Goal: Information Seeking & Learning: Learn about a topic

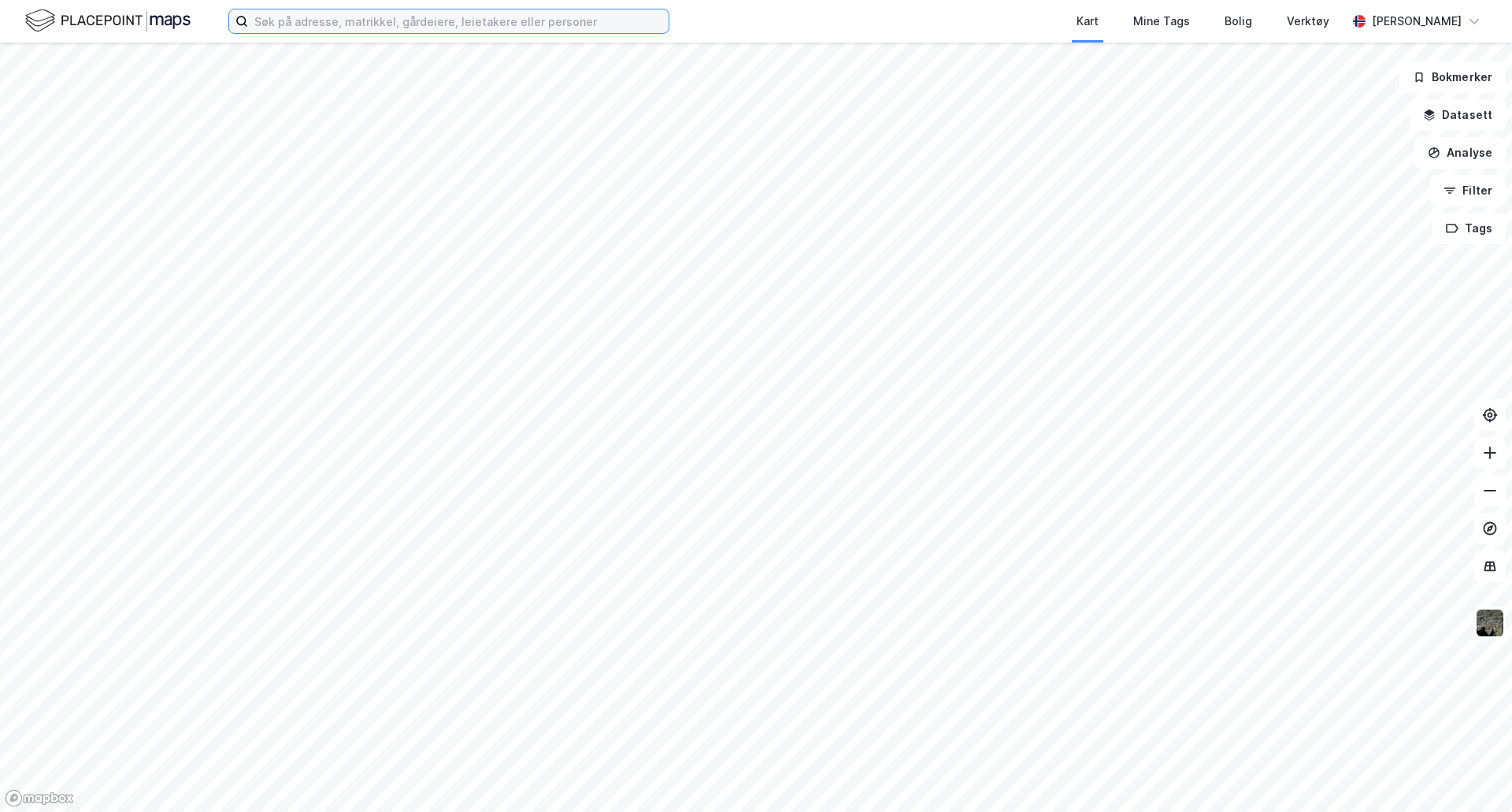
click at [486, 13] on input at bounding box center [458, 22] width 421 height 23
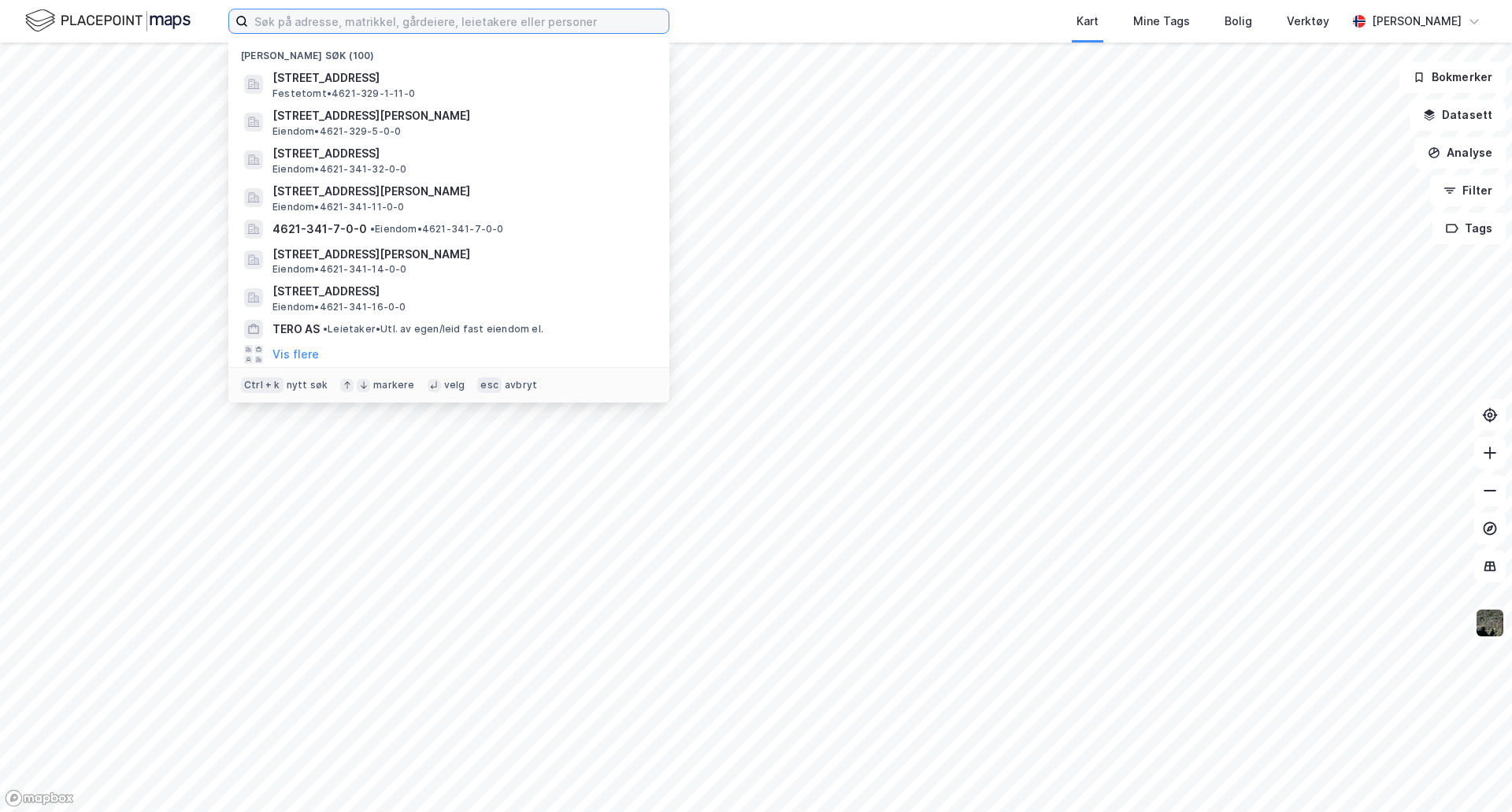
paste input "[PERSON_NAME] 80"
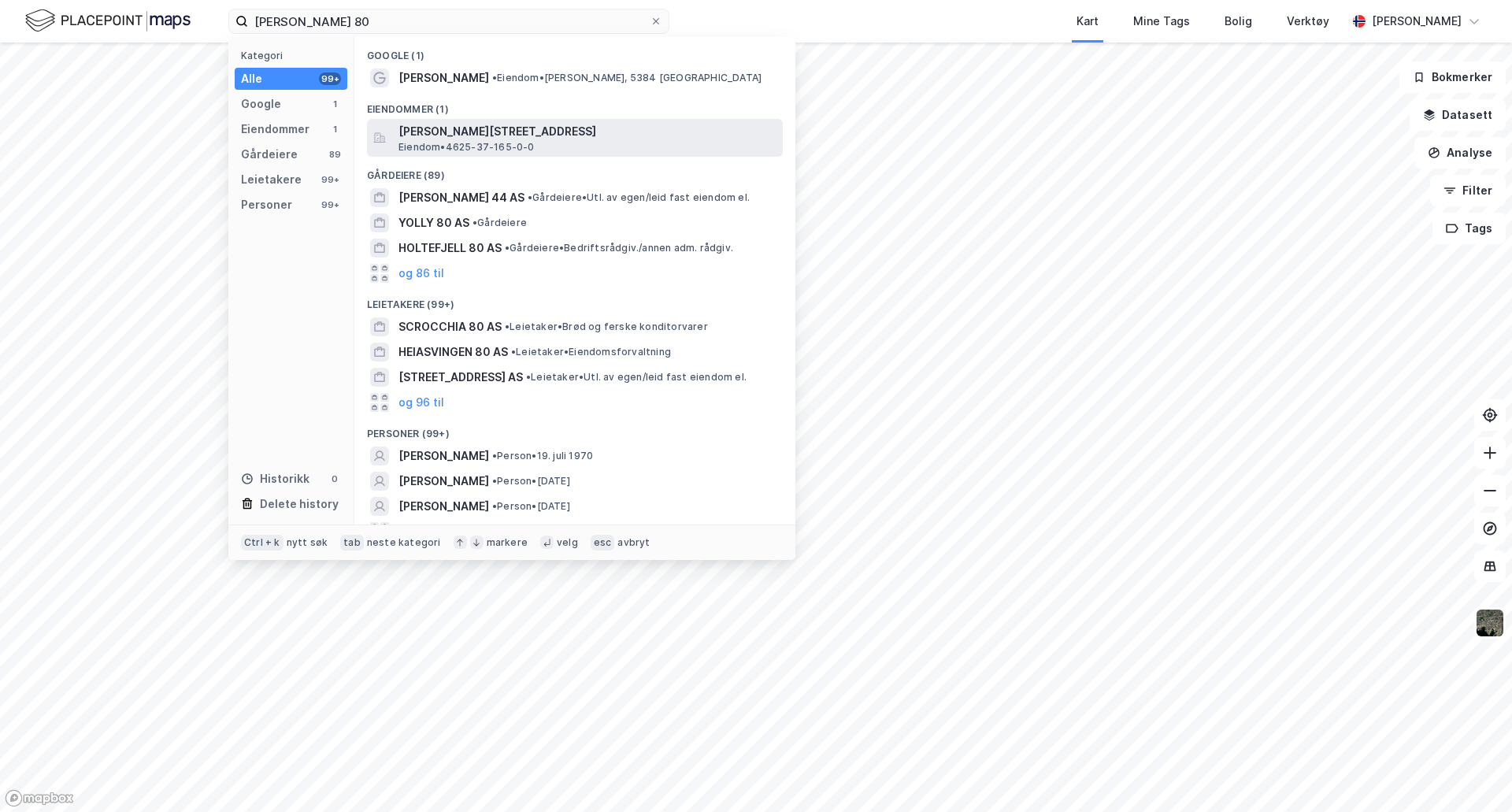
click at [595, 132] on span "[PERSON_NAME][STREET_ADDRESS]" at bounding box center [587, 131] width 378 height 19
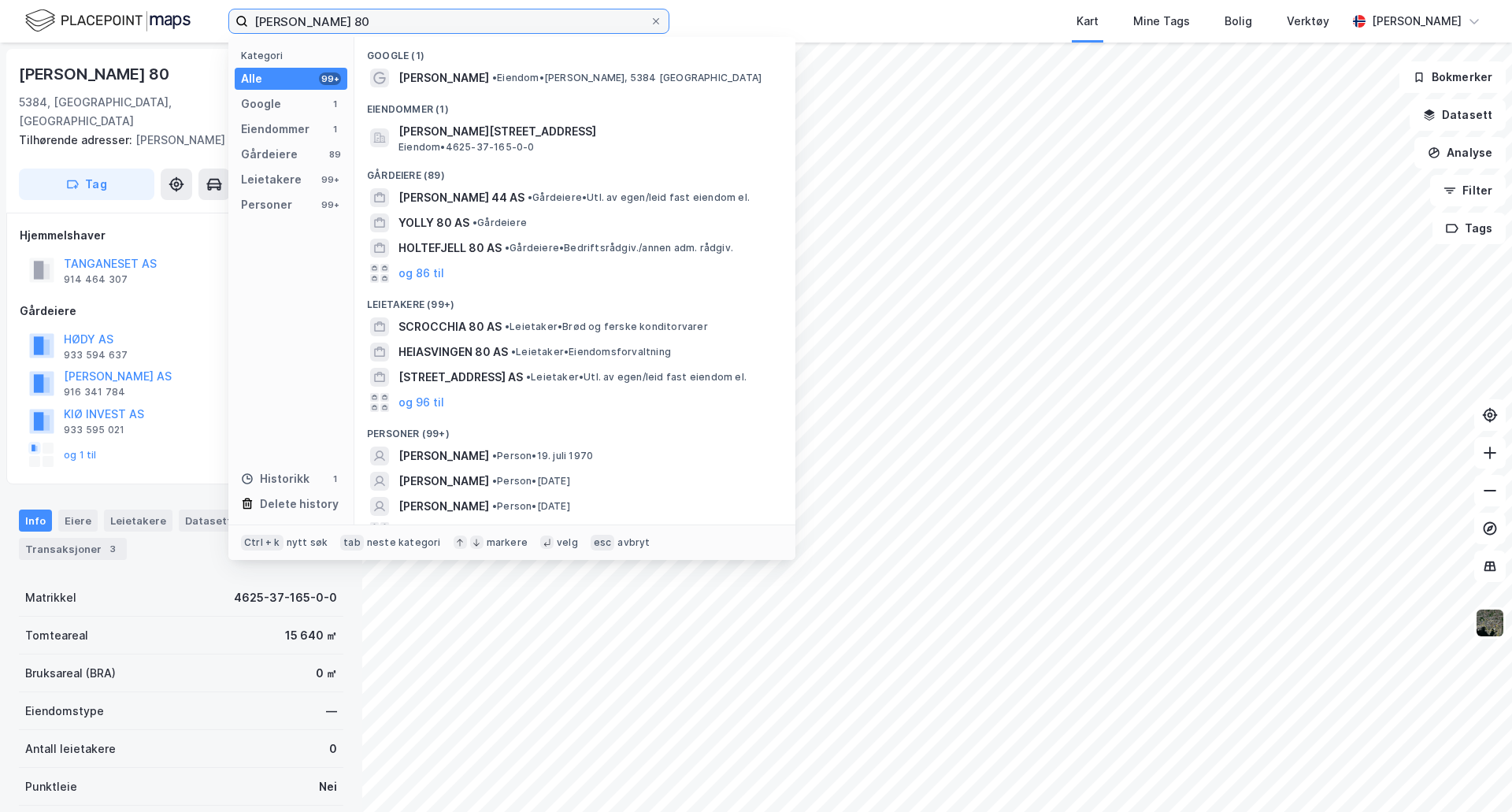
click at [587, 20] on input "[PERSON_NAME] 80" at bounding box center [449, 22] width 402 height 23
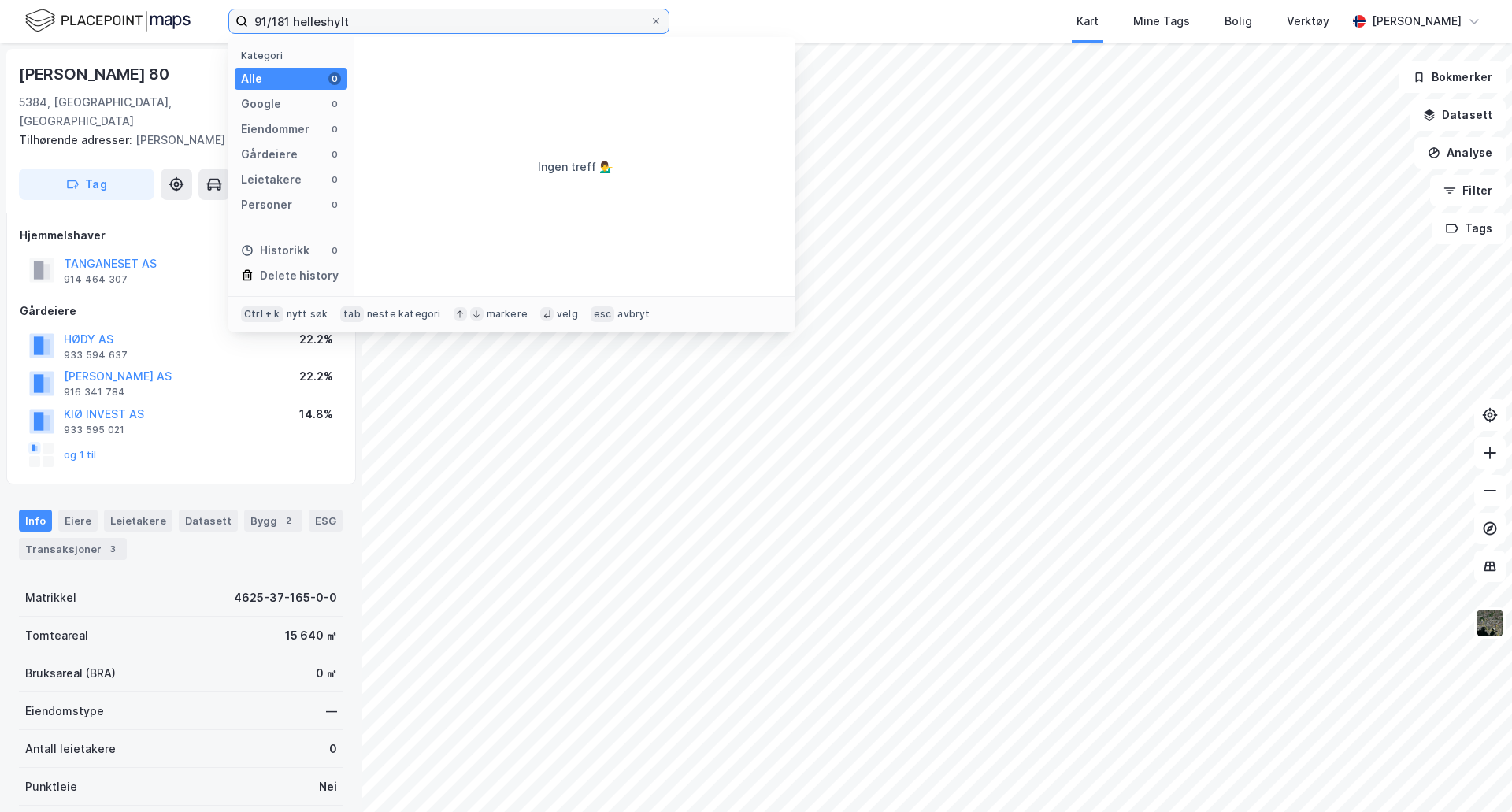
click at [345, 24] on input "91/181 helleshylt" at bounding box center [449, 22] width 402 height 23
type input "91/181 stranda"
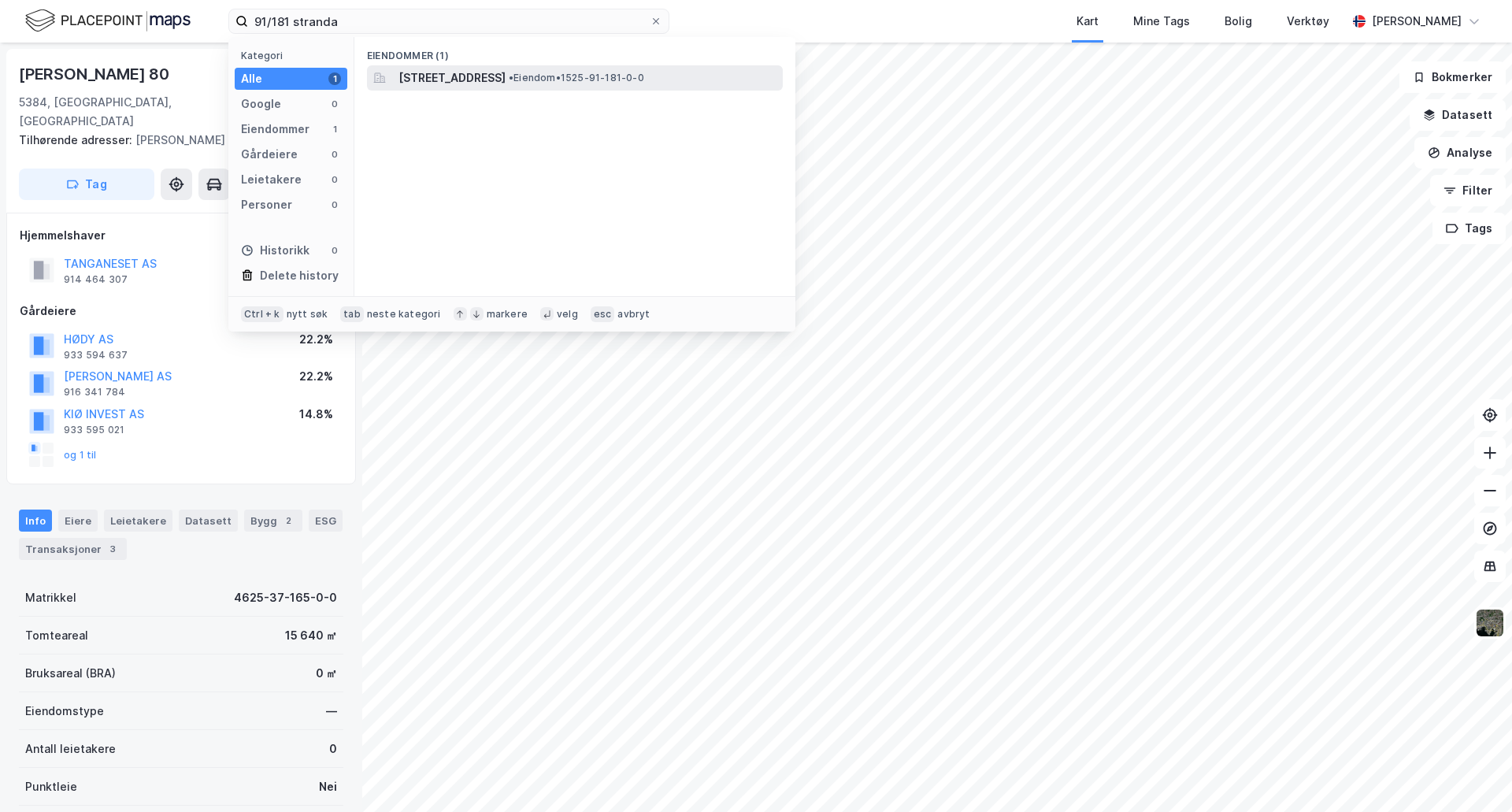
click at [436, 68] on span "[STREET_ADDRESS]" at bounding box center [451, 77] width 107 height 19
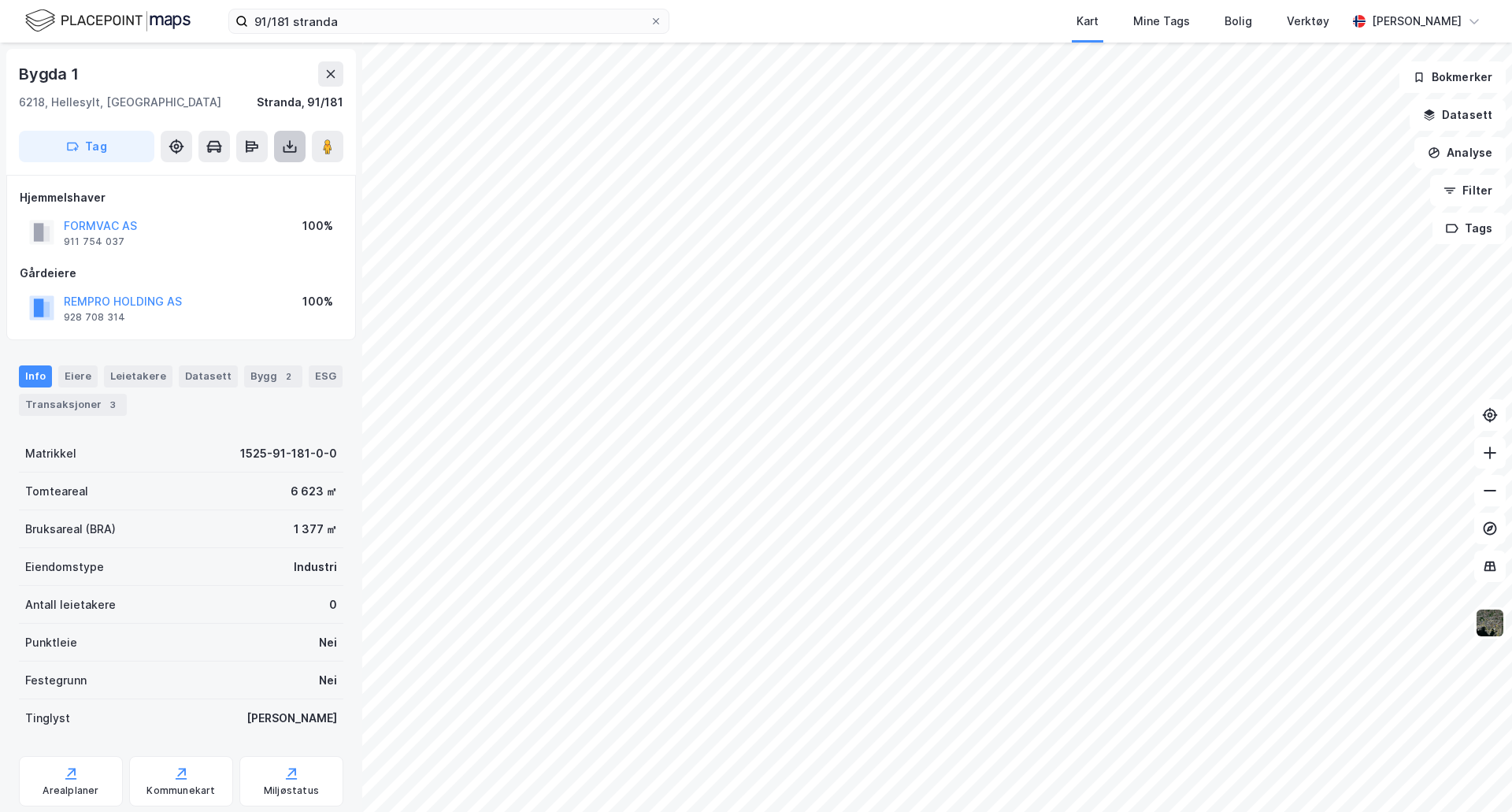
click at [282, 157] on button at bounding box center [290, 146] width 31 height 31
click at [257, 184] on div "Last ned grunnbok" at bounding box center [212, 178] width 91 height 13
click at [145, 378] on div "Leietakere" at bounding box center [138, 376] width 68 height 22
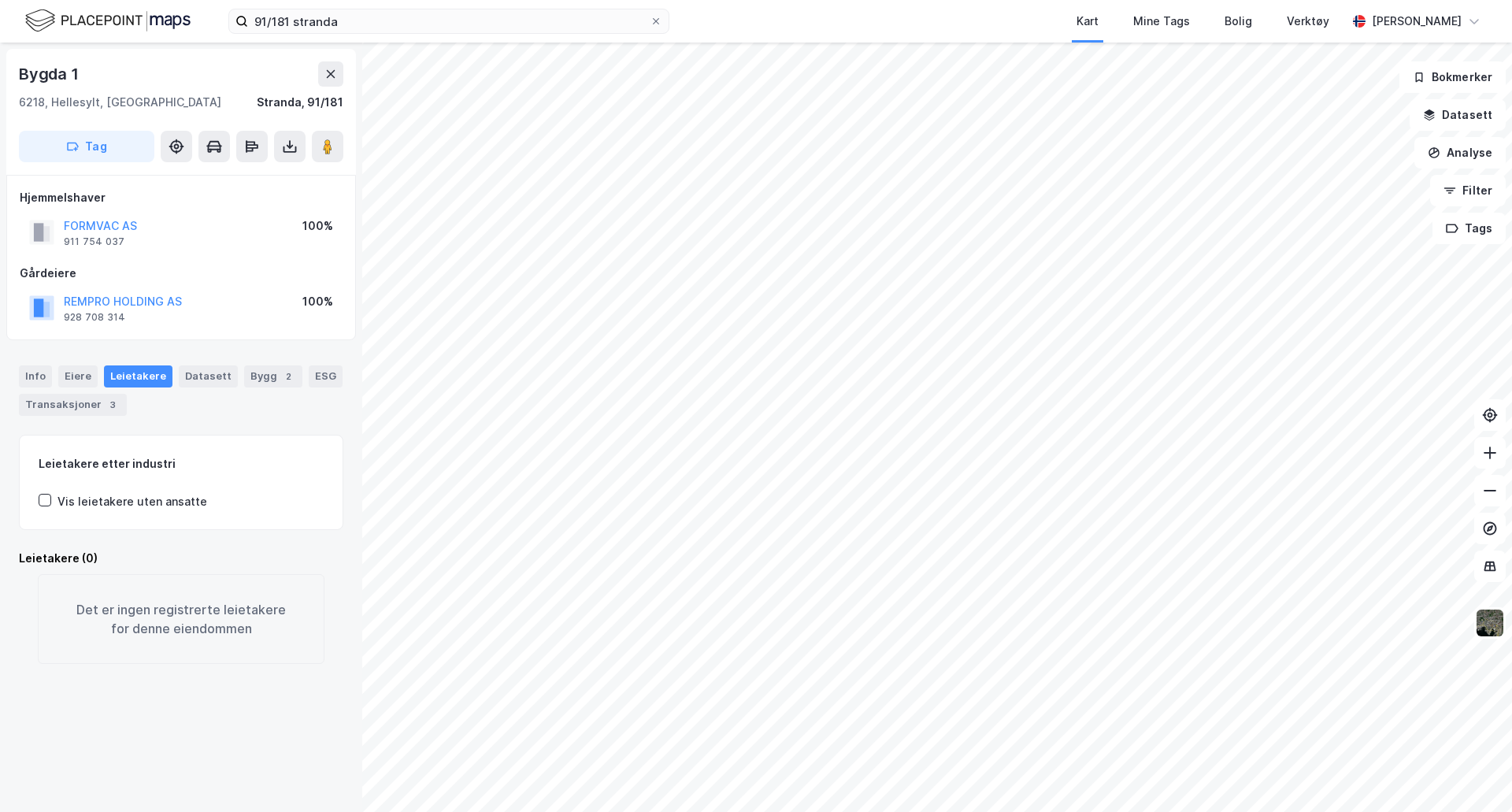
click at [253, 357] on div "Info [PERSON_NAME] Datasett Bygg 2 ESG Transaksjoner 3" at bounding box center [181, 384] width 362 height 75
click at [281, 378] on div "2" at bounding box center [289, 377] width 16 height 16
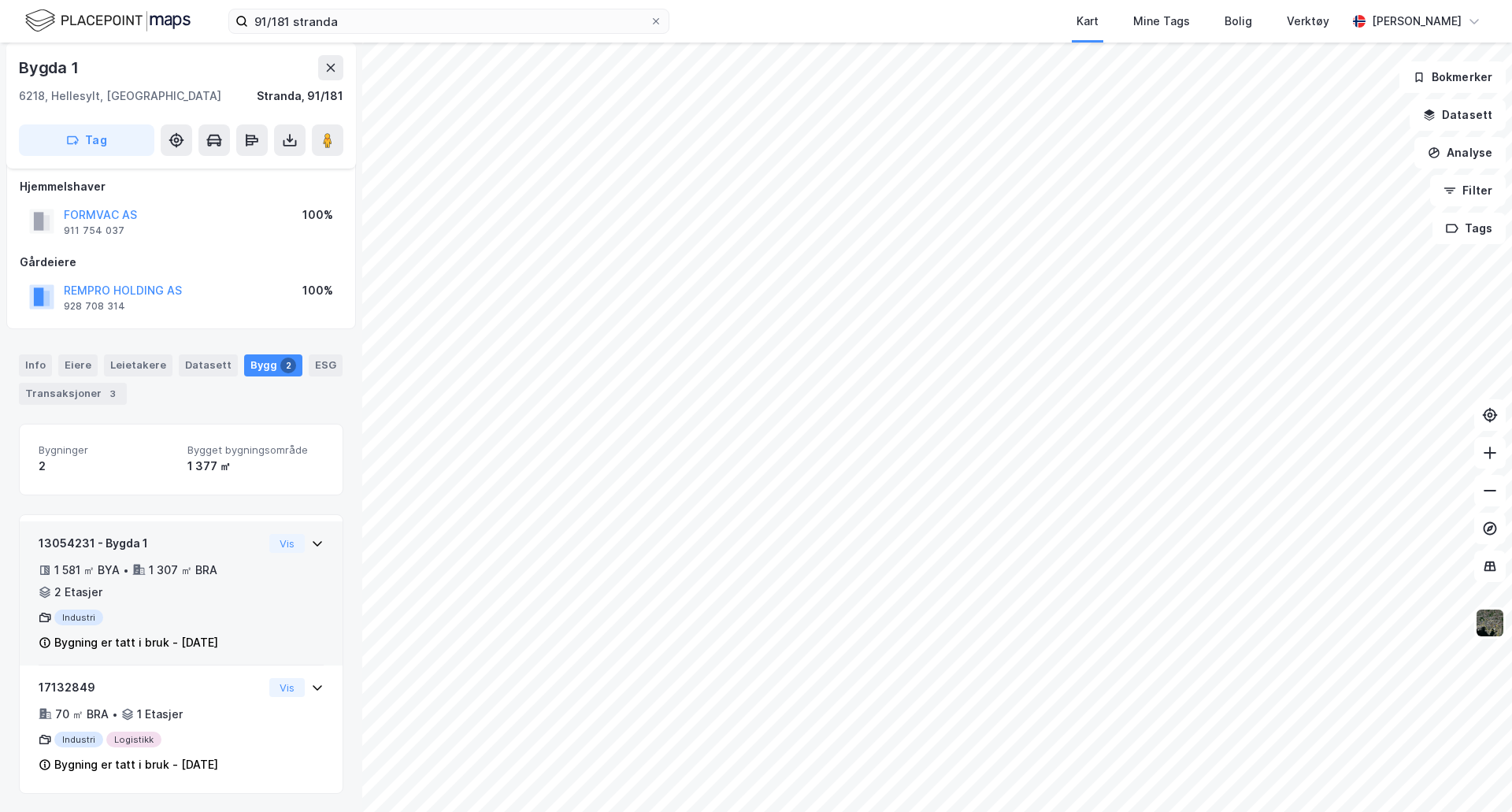
scroll to position [12, 0]
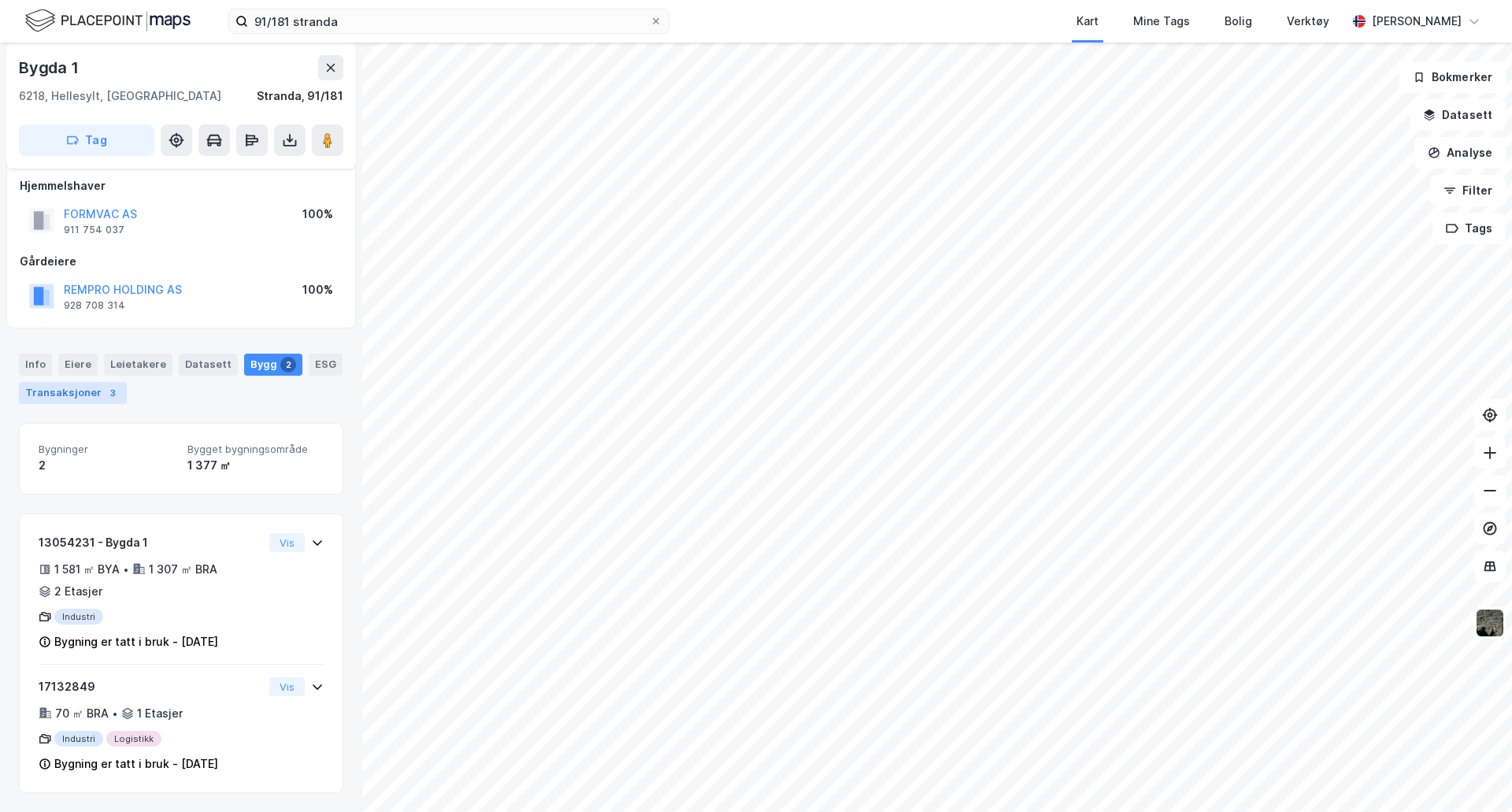
click at [93, 384] on div "Transaksjoner 3" at bounding box center [73, 393] width 108 height 22
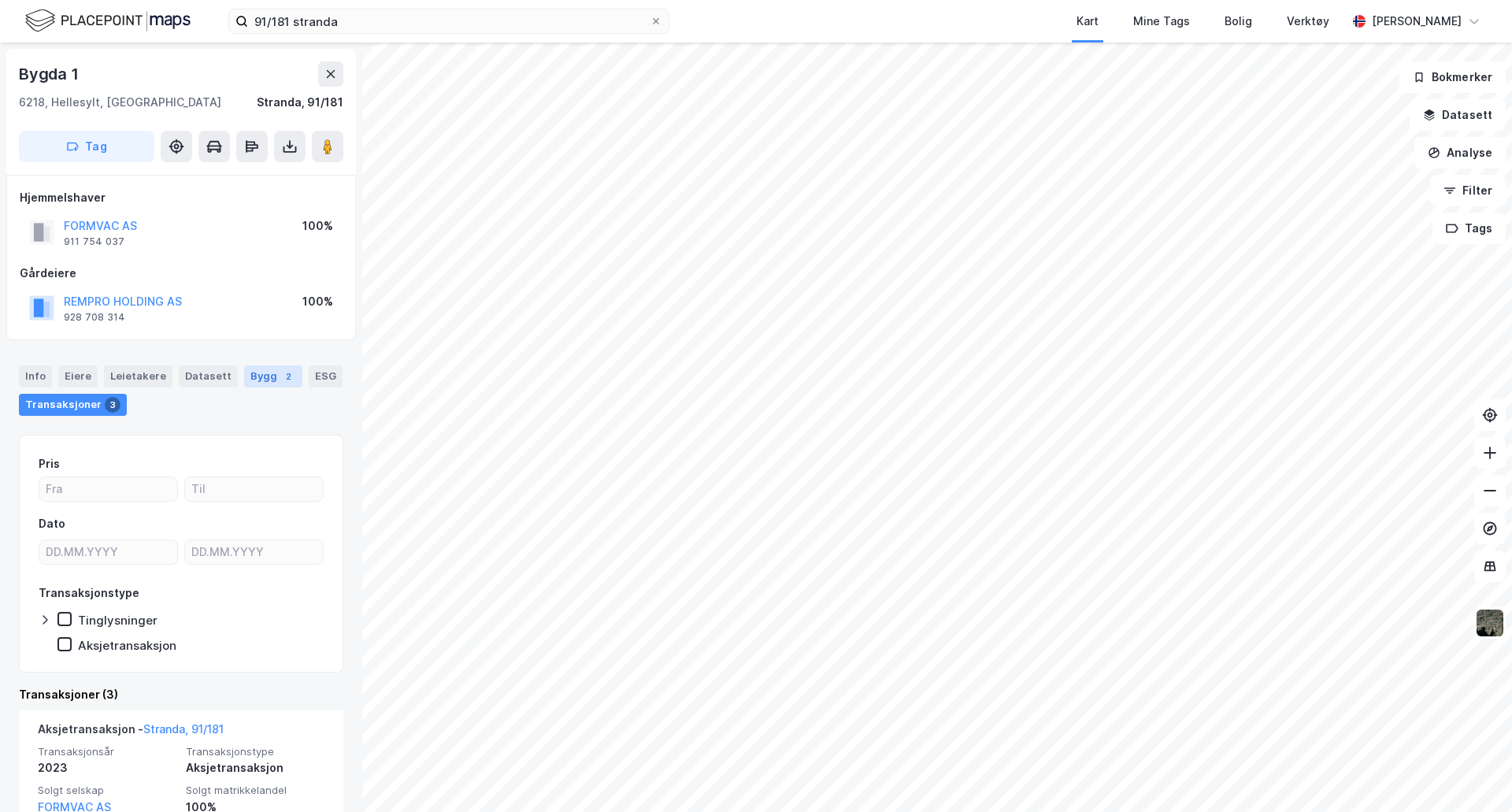
click at [261, 382] on div "Bygg 2" at bounding box center [273, 376] width 58 height 22
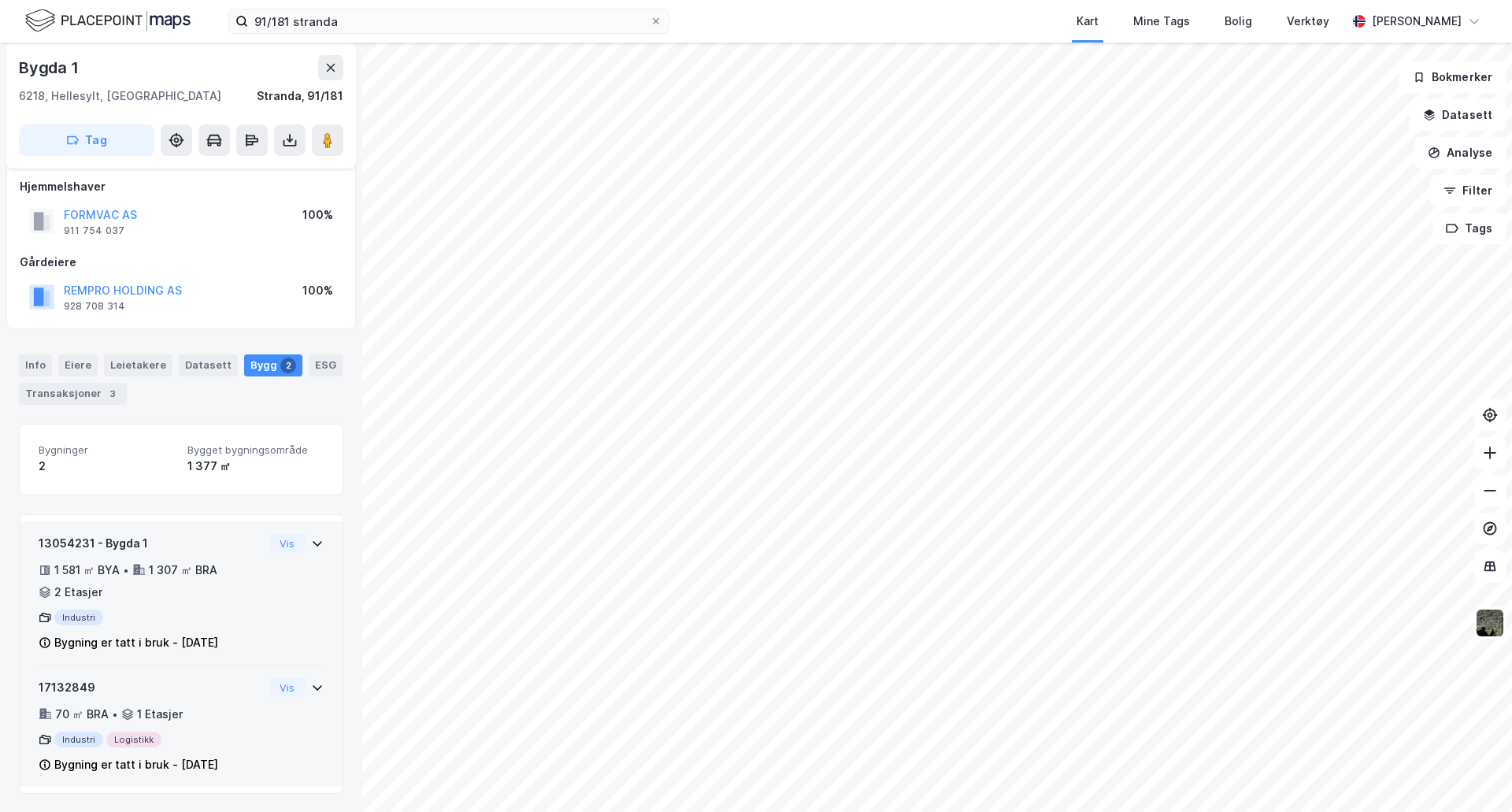
scroll to position [12, 0]
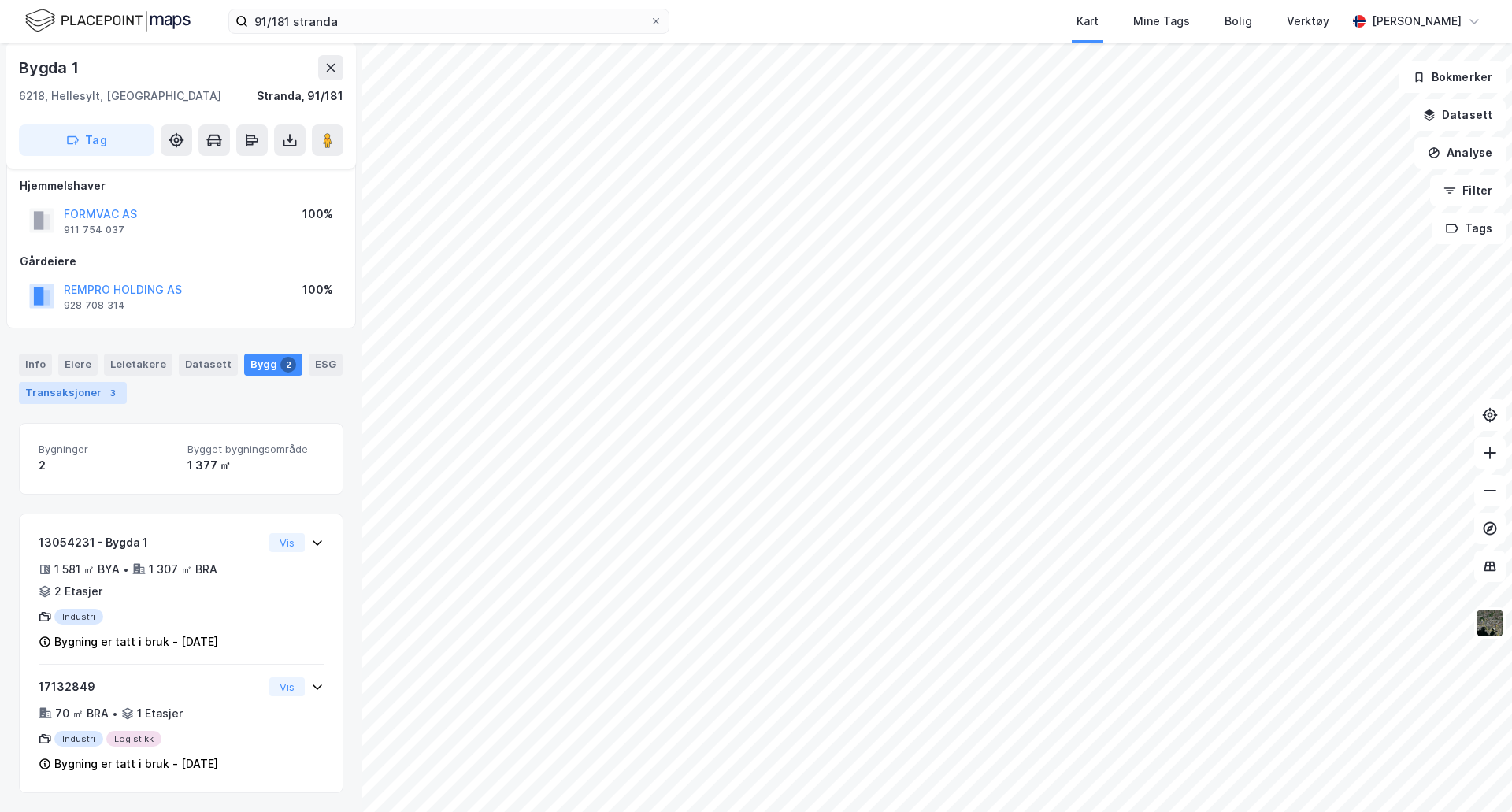
click at [105, 391] on div "3" at bounding box center [113, 393] width 16 height 16
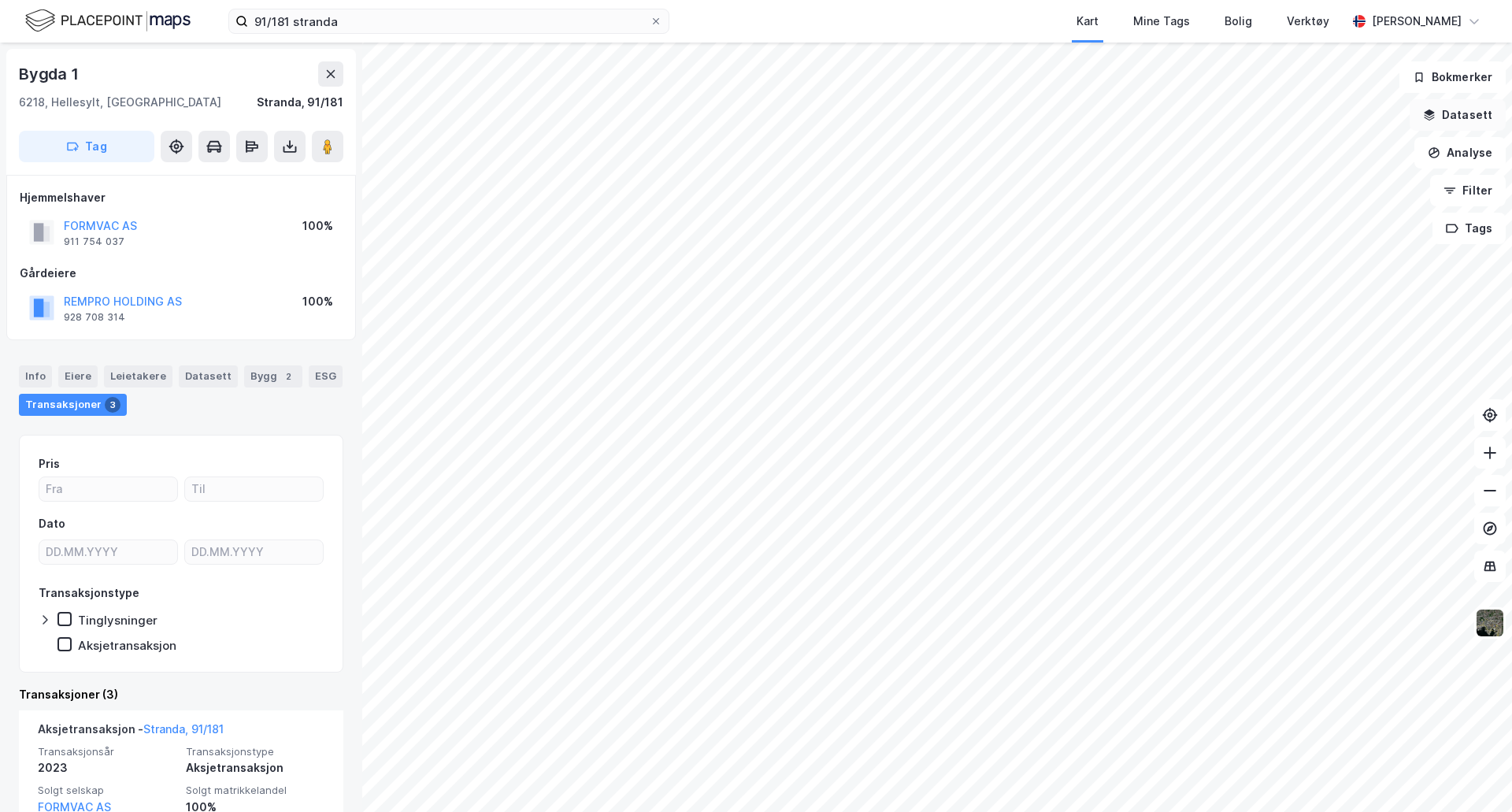
click at [1490, 113] on button "Datasett" at bounding box center [1456, 115] width 96 height 31
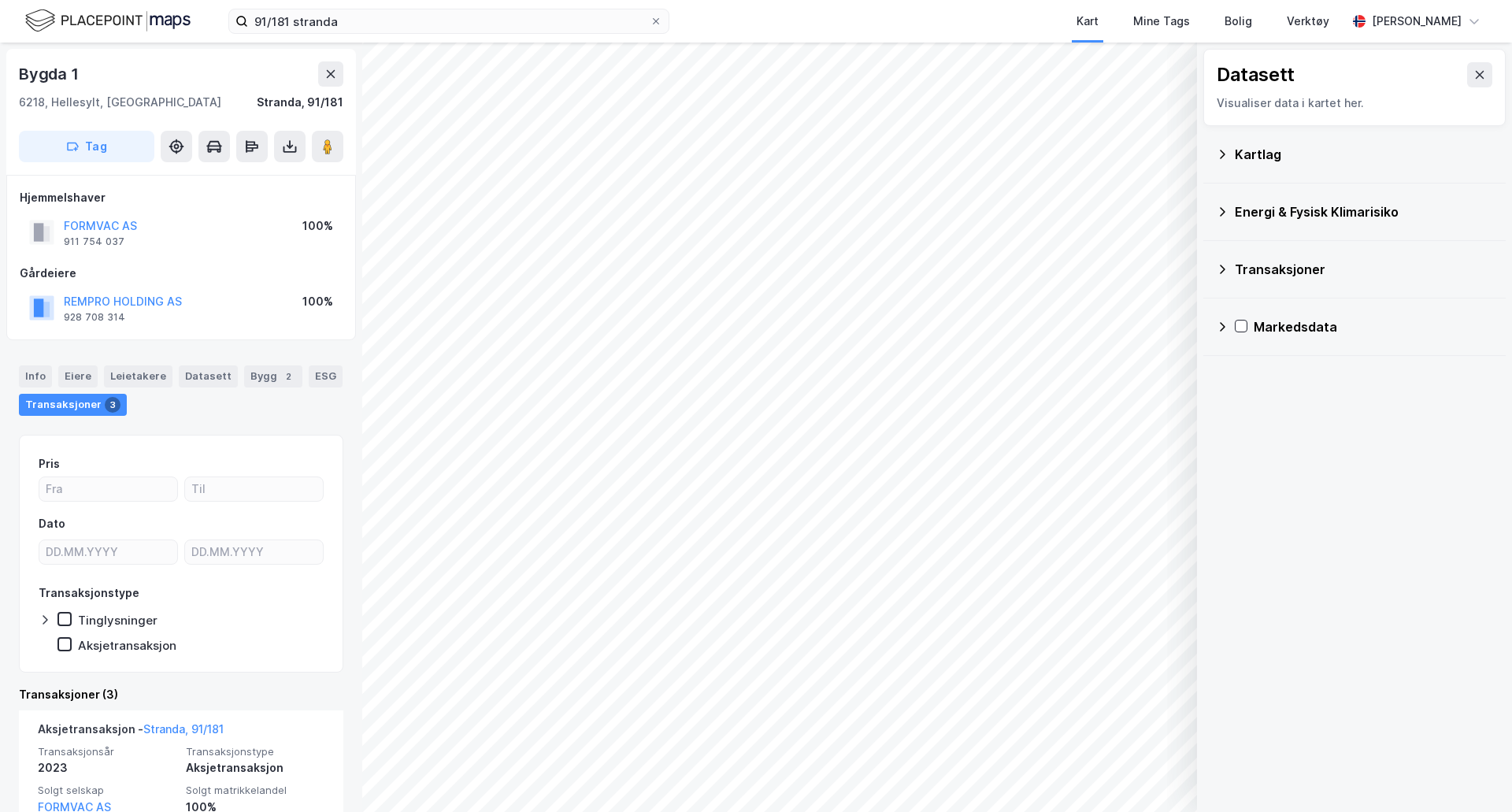
click at [1291, 133] on div "Kartlag" at bounding box center [1353, 154] width 302 height 57
click at [1273, 159] on div "Kartlag" at bounding box center [1364, 154] width 258 height 19
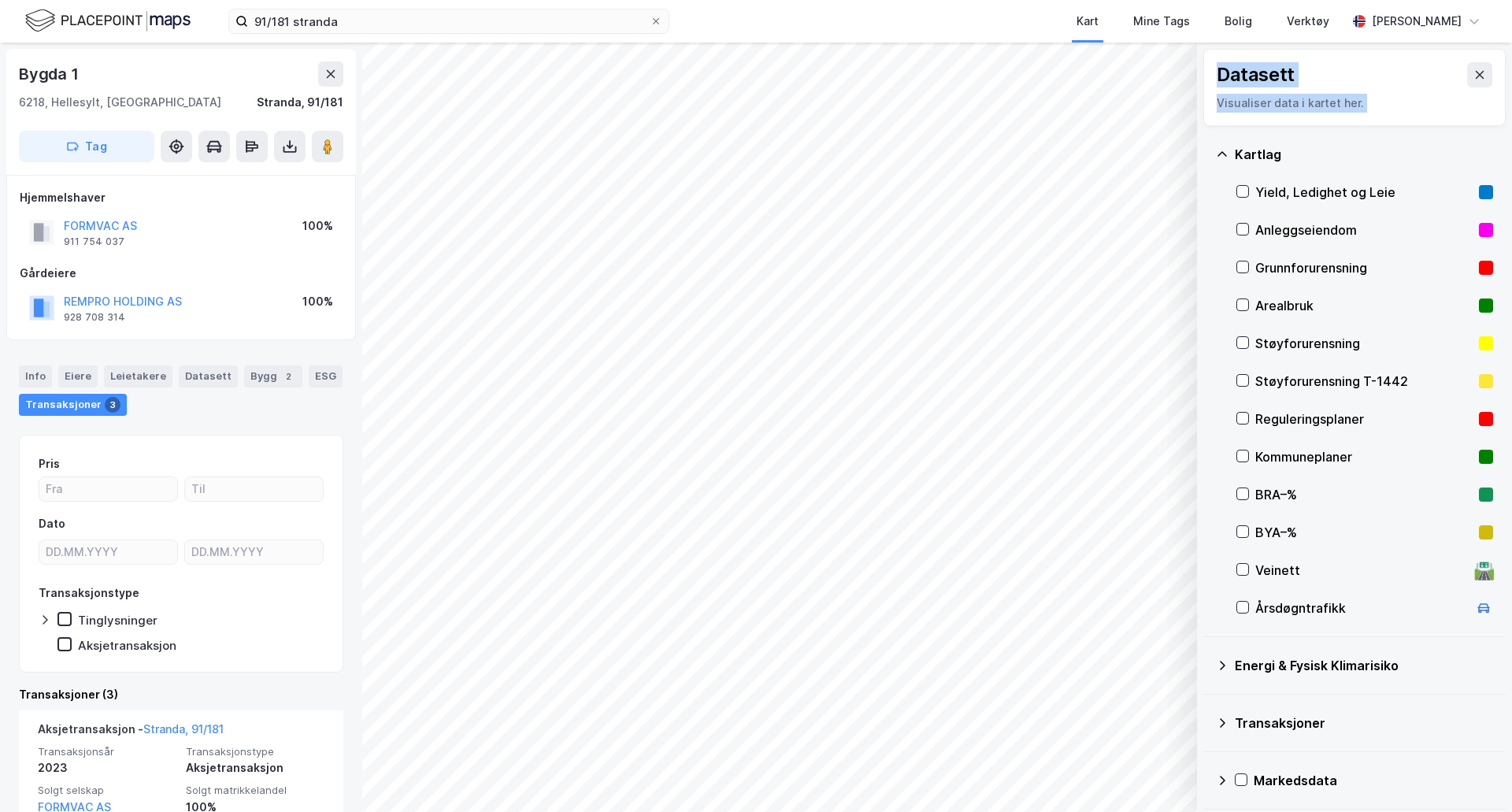
click at [964, 177] on div "Datasett Visualiser data i kartet her. Kartlag Yield, Ledighet og Leie Anleggse…" at bounding box center [756, 427] width 1512 height 770
click at [1307, 230] on div "Anleggseiendom" at bounding box center [1363, 230] width 217 height 19
click at [1312, 229] on div "Anleggseiendom" at bounding box center [1363, 230] width 217 height 19
click at [1328, 275] on div "Grunnforurensning" at bounding box center [1363, 267] width 217 height 19
click at [1349, 269] on div "Grunnforurensning" at bounding box center [1363, 267] width 217 height 19
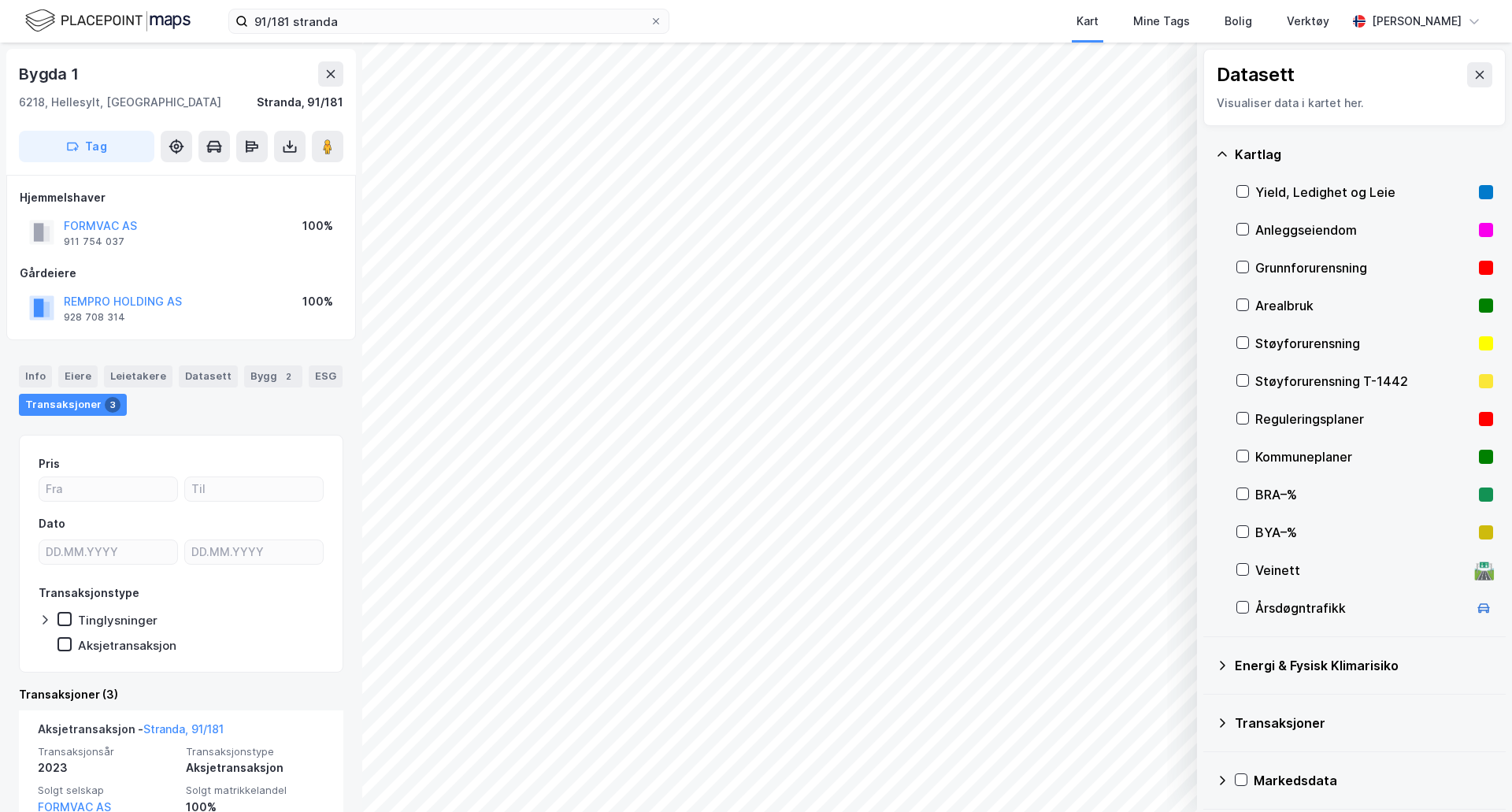
click at [1320, 345] on div "Støyforurensning" at bounding box center [1363, 343] width 217 height 19
click at [1303, 416] on div "Reguleringsplaner" at bounding box center [1363, 419] width 217 height 19
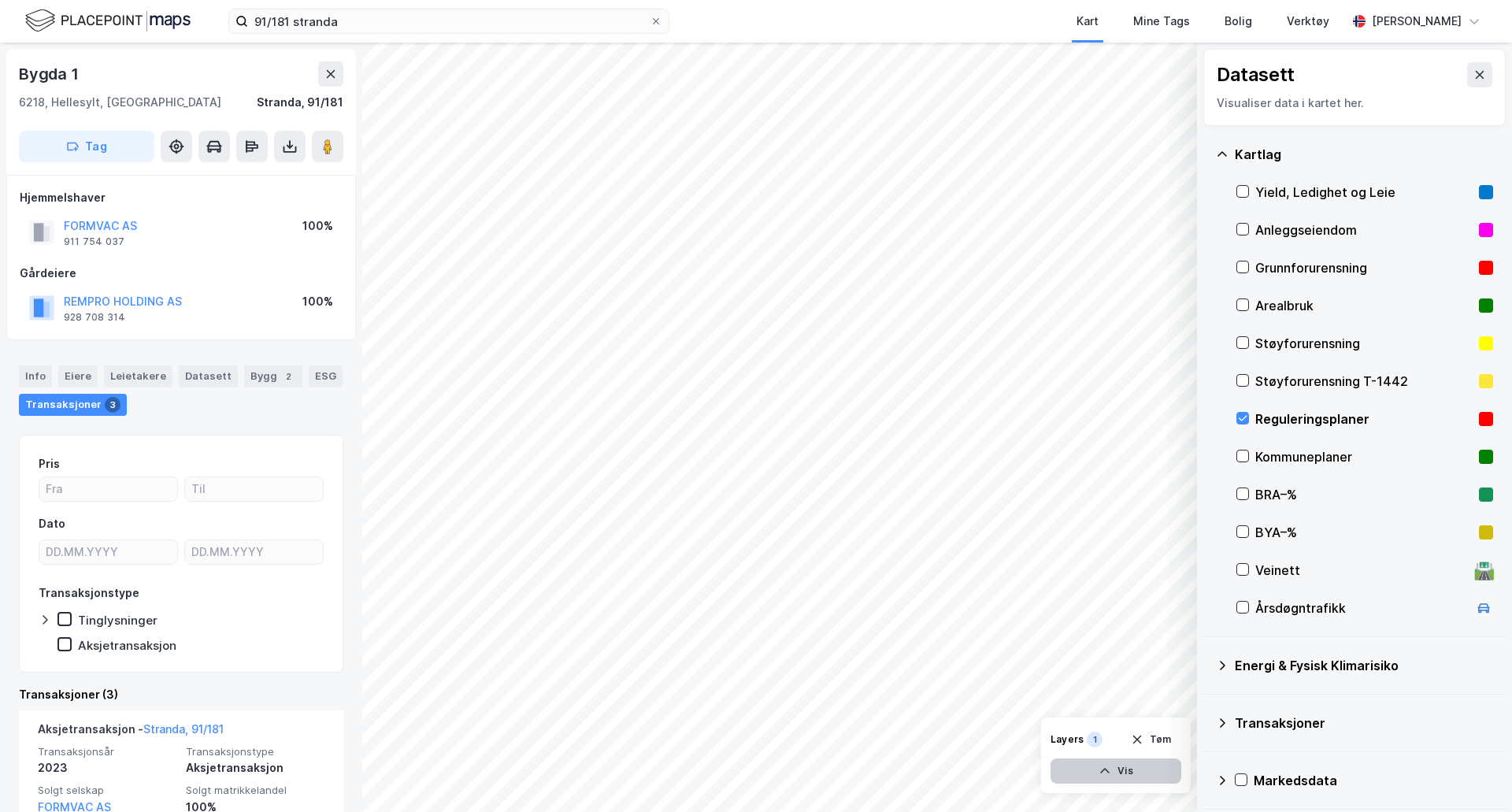
click at [1132, 767] on button "Vis" at bounding box center [1116, 771] width 131 height 25
click at [1108, 733] on icon at bounding box center [1108, 737] width 11 height 7
click at [1108, 733] on icon at bounding box center [1108, 737] width 13 height 13
click at [1170, 737] on icon at bounding box center [1165, 737] width 13 height 13
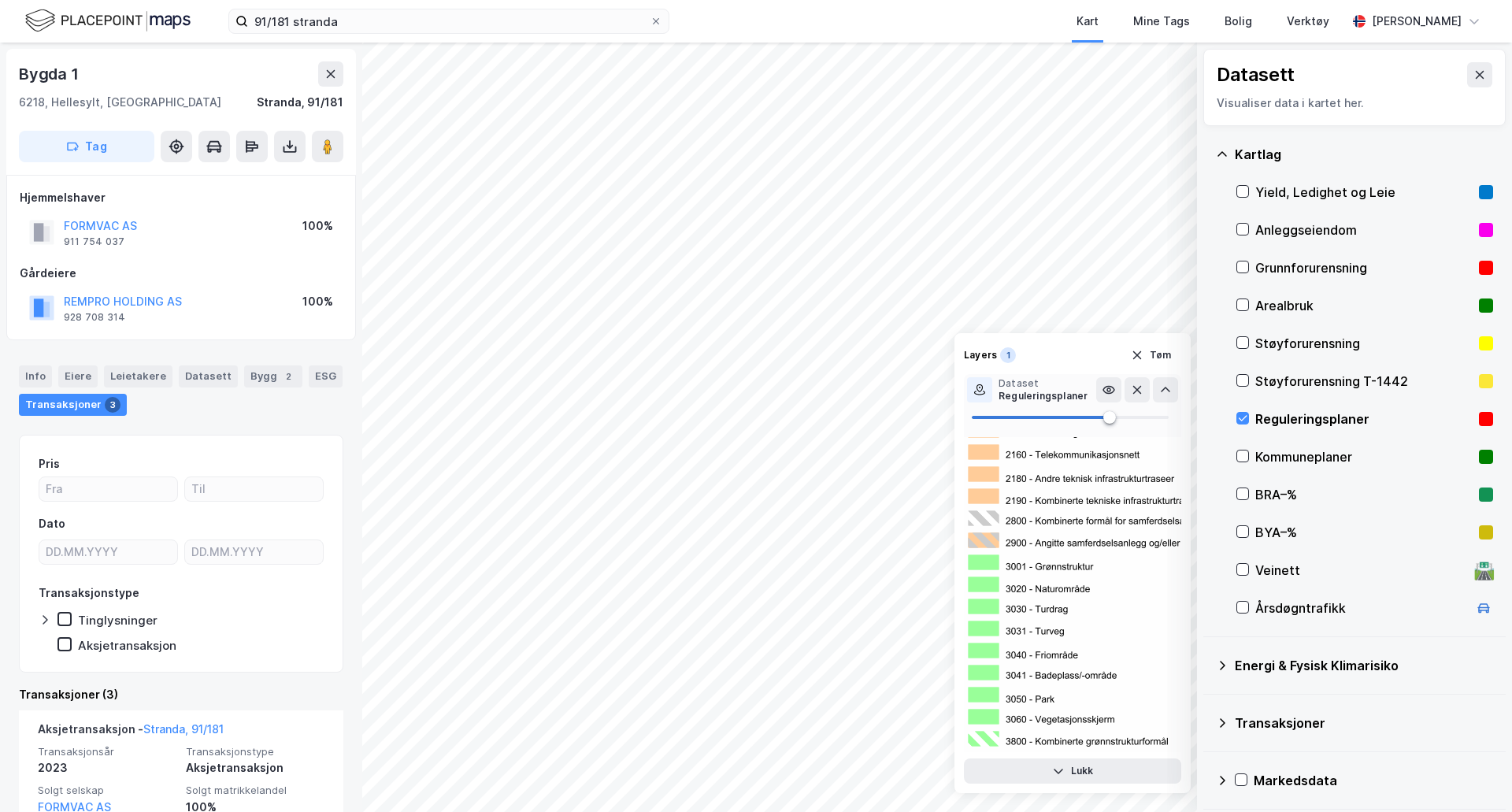
scroll to position [6459, 0]
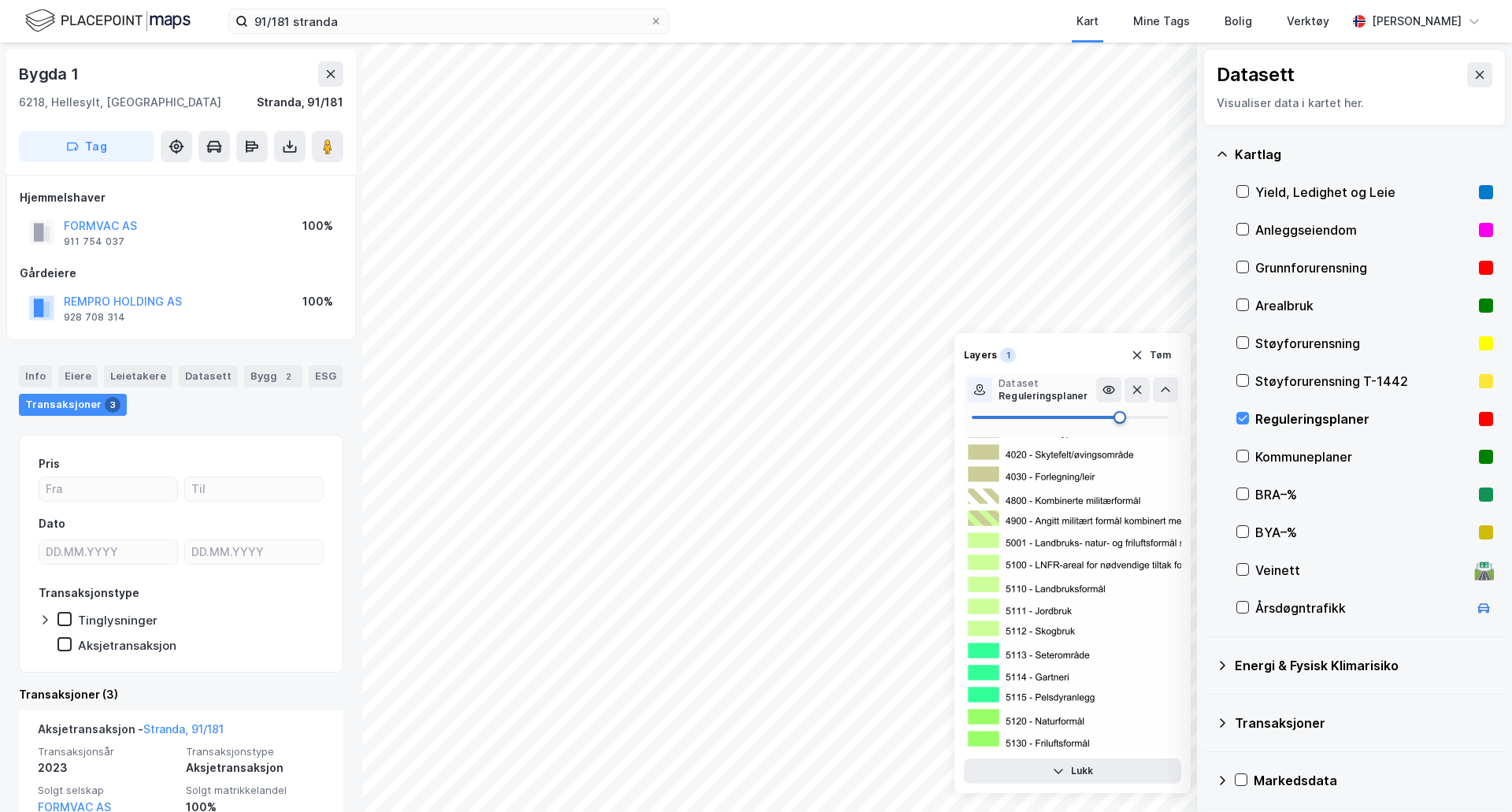
type input "100"
drag, startPoint x: 1111, startPoint y: 415, endPoint x: 1241, endPoint y: 422, distance: 130.2
click at [1241, 422] on div "Datasett Visualiser data i kartet her. Kartlag Yield, Ledighet og Leie Anleggse…" at bounding box center [756, 427] width 1512 height 770
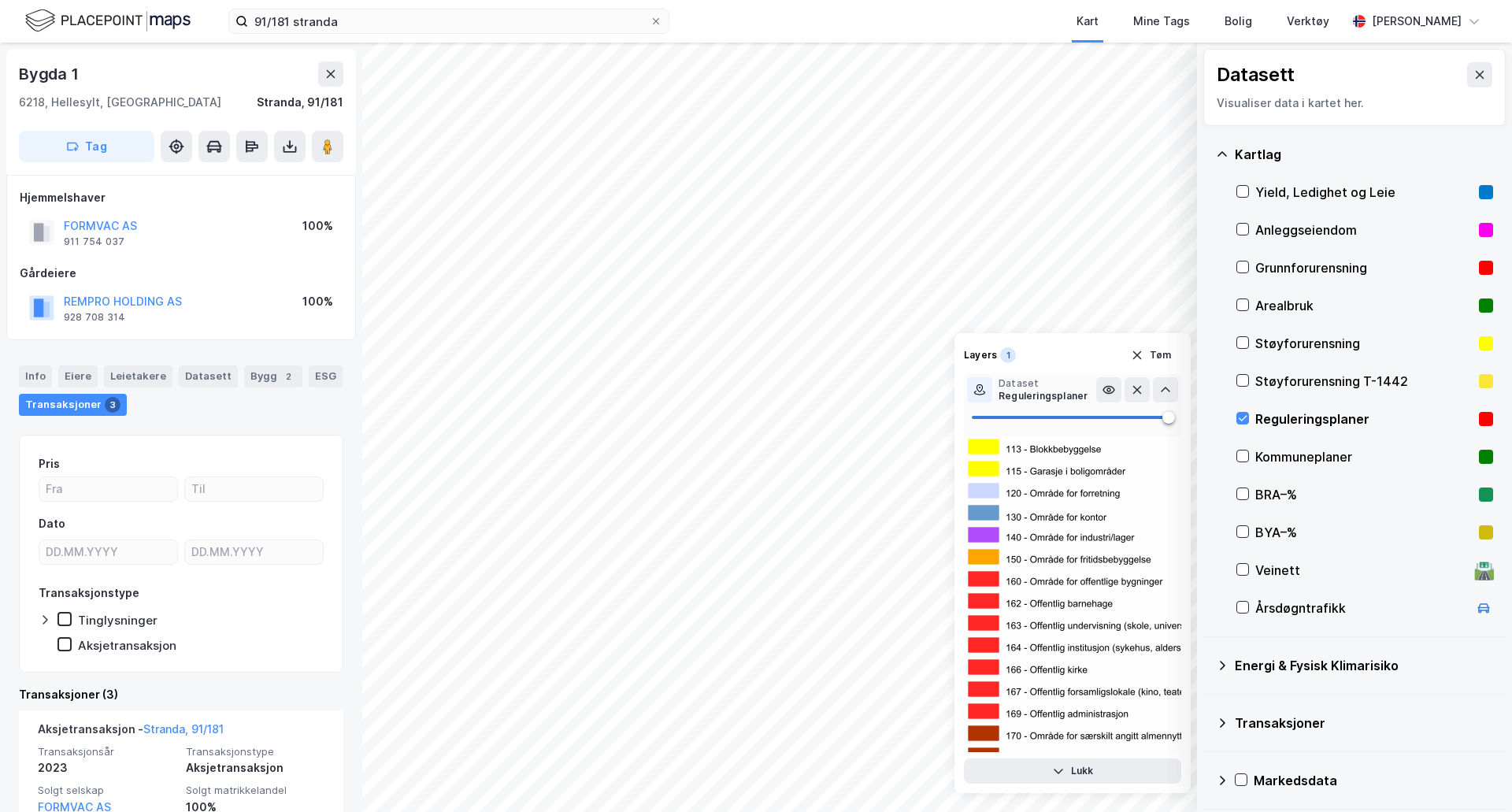
scroll to position [0, 0]
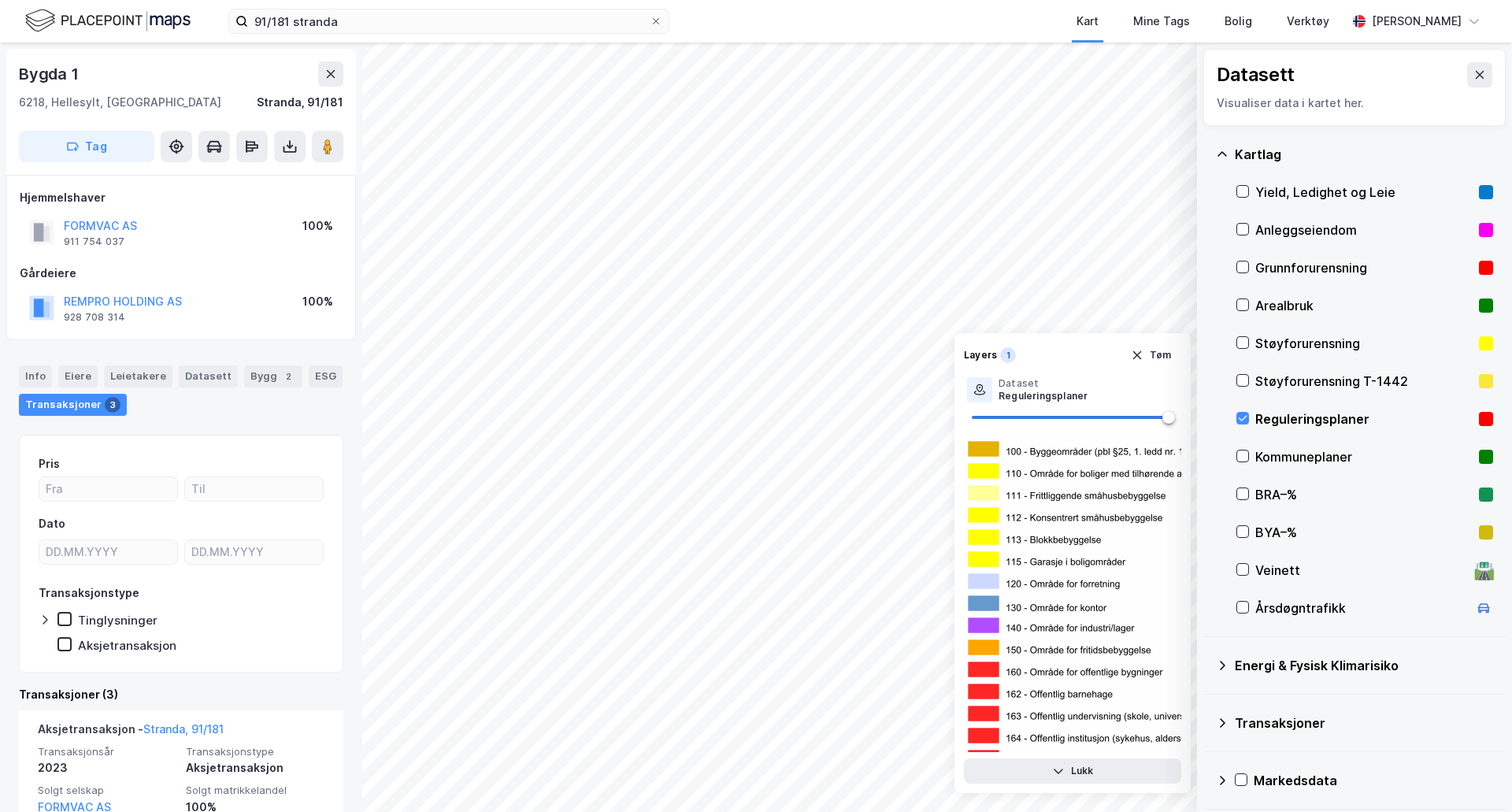
click at [1249, 419] on div "Reguleringsplaner" at bounding box center [1364, 419] width 256 height 38
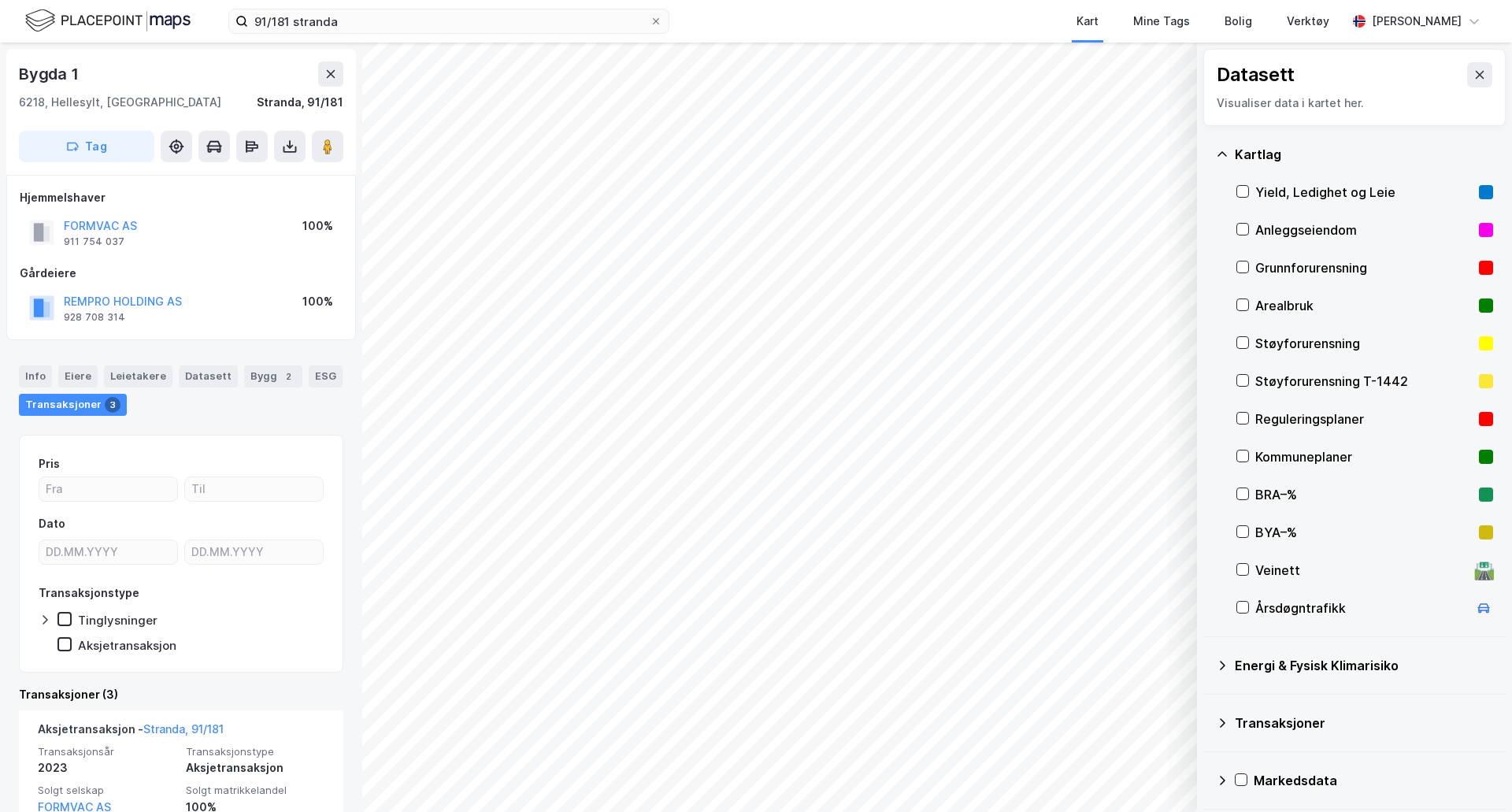
click at [1277, 572] on div "Veinett" at bounding box center [1360, 570] width 213 height 19
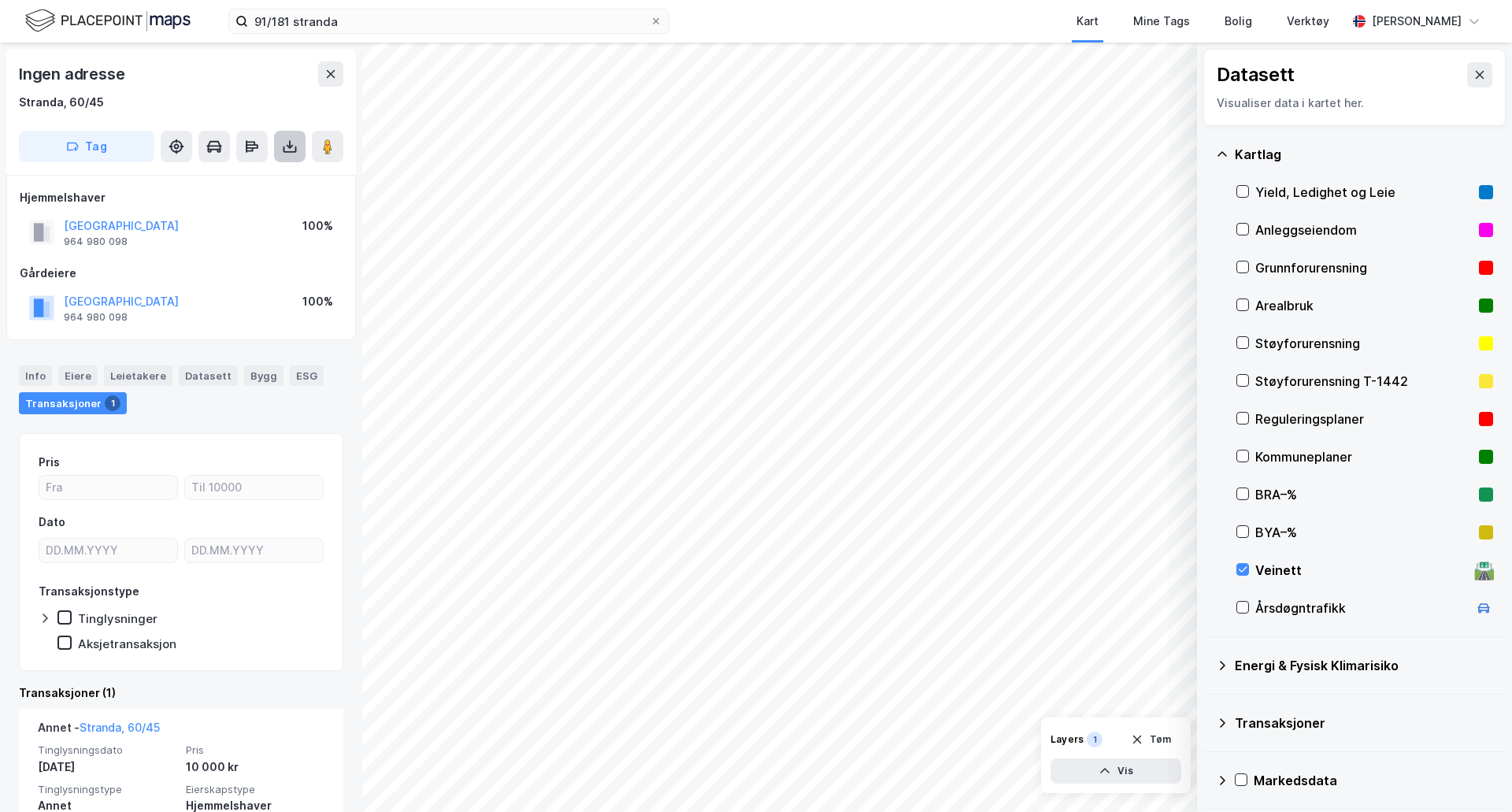
click at [293, 133] on button at bounding box center [290, 146] width 31 height 31
click at [257, 180] on div "Last ned grunnbok" at bounding box center [212, 178] width 91 height 13
click at [1273, 566] on div "Veinett" at bounding box center [1360, 570] width 213 height 19
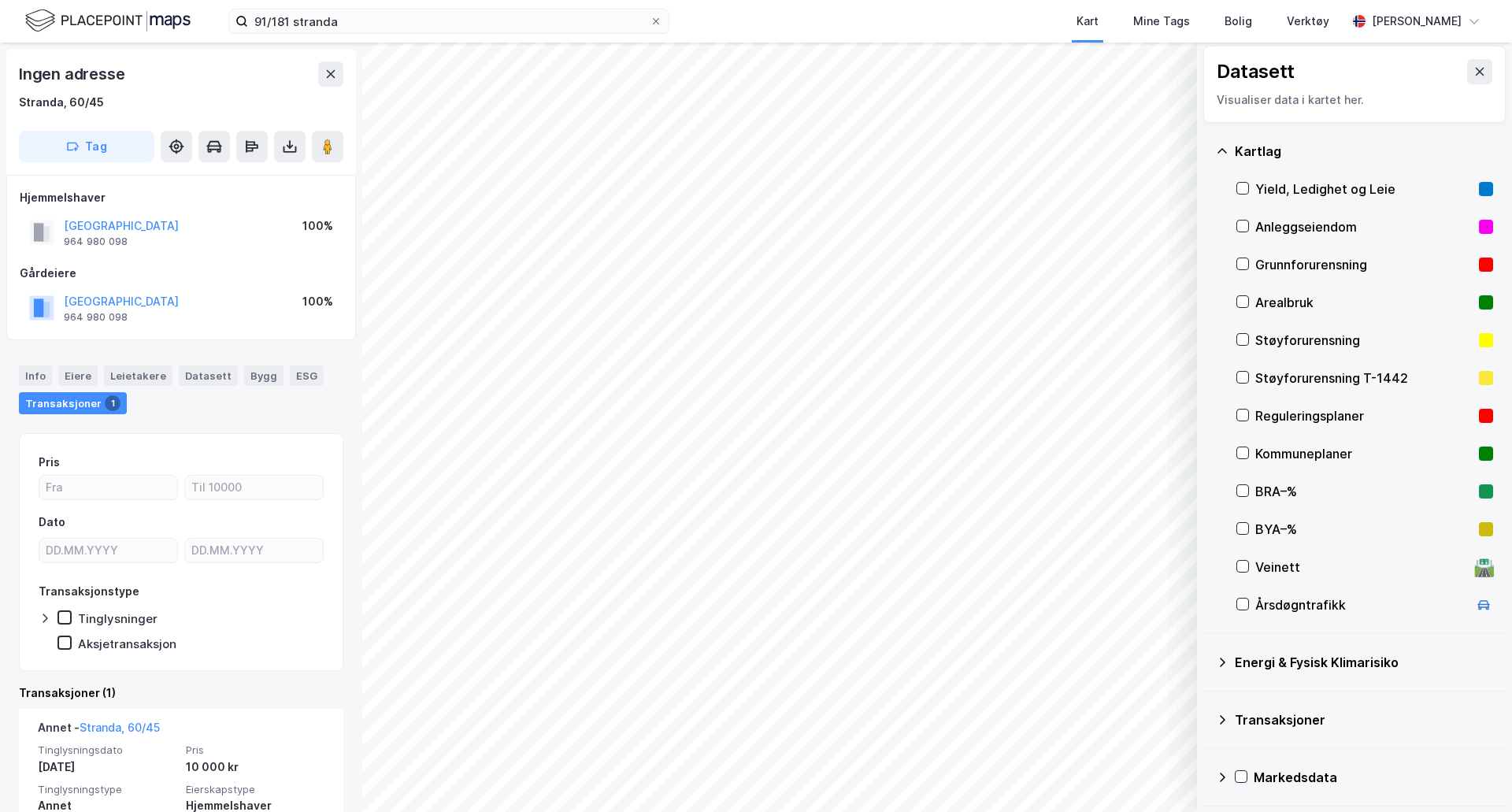
scroll to position [4, 0]
click at [1303, 673] on div "Energi & Fysisk Klimarisiko" at bounding box center [1354, 661] width 277 height 38
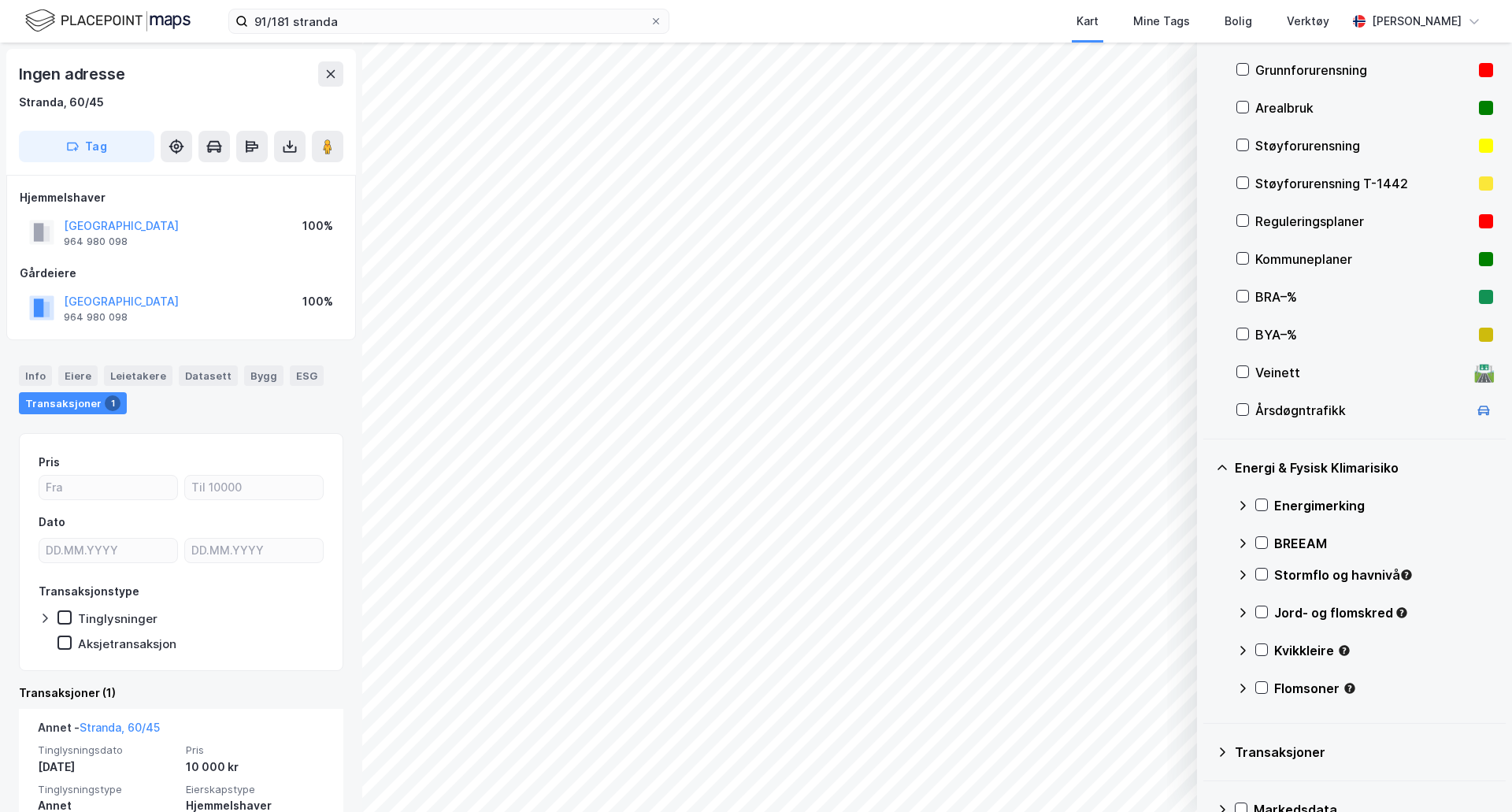
scroll to position [231, 0]
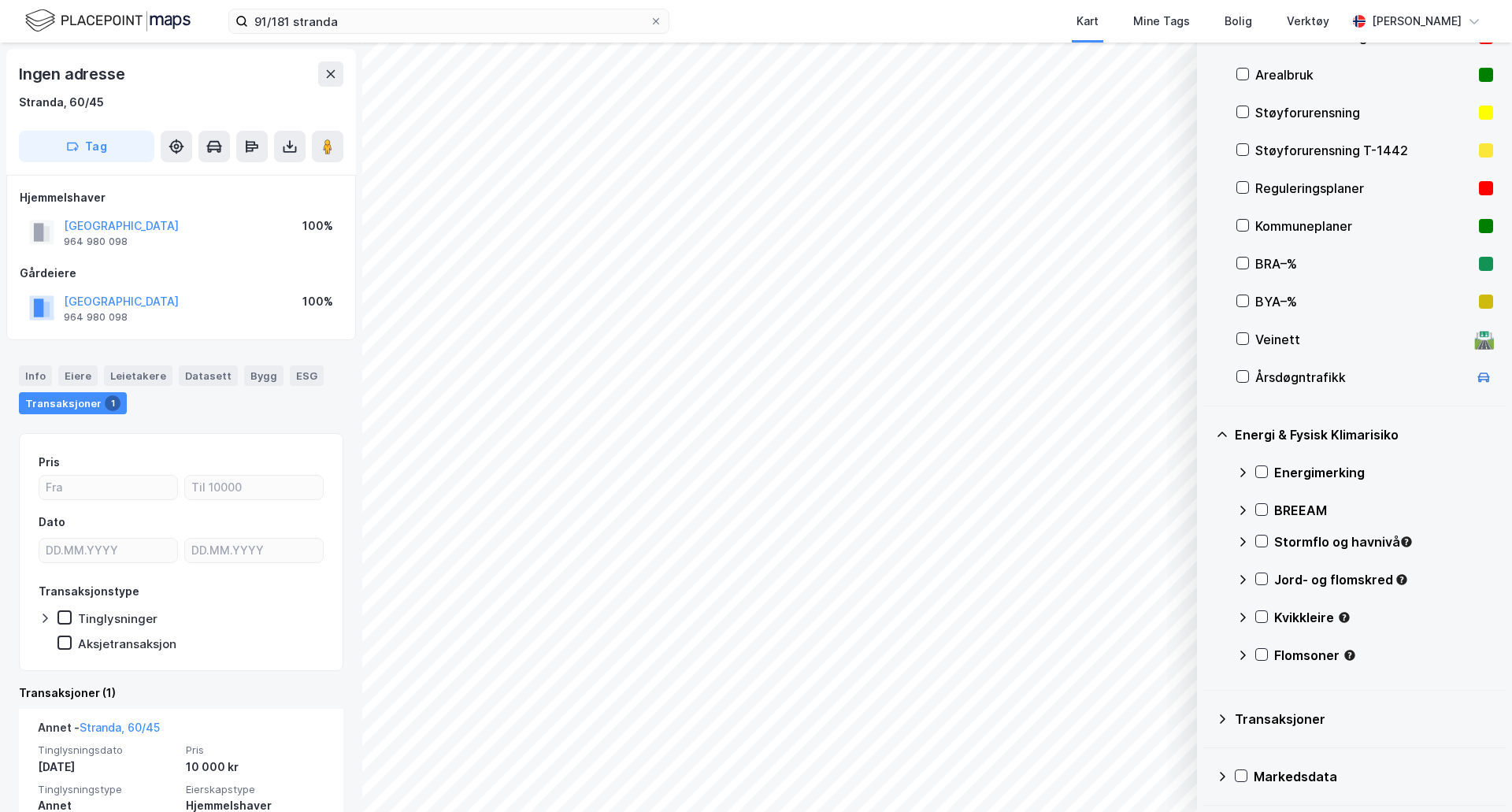
click at [1325, 621] on div "Kvikkleire" at bounding box center [1383, 617] width 219 height 19
click at [1263, 616] on icon at bounding box center [1262, 617] width 9 height 5
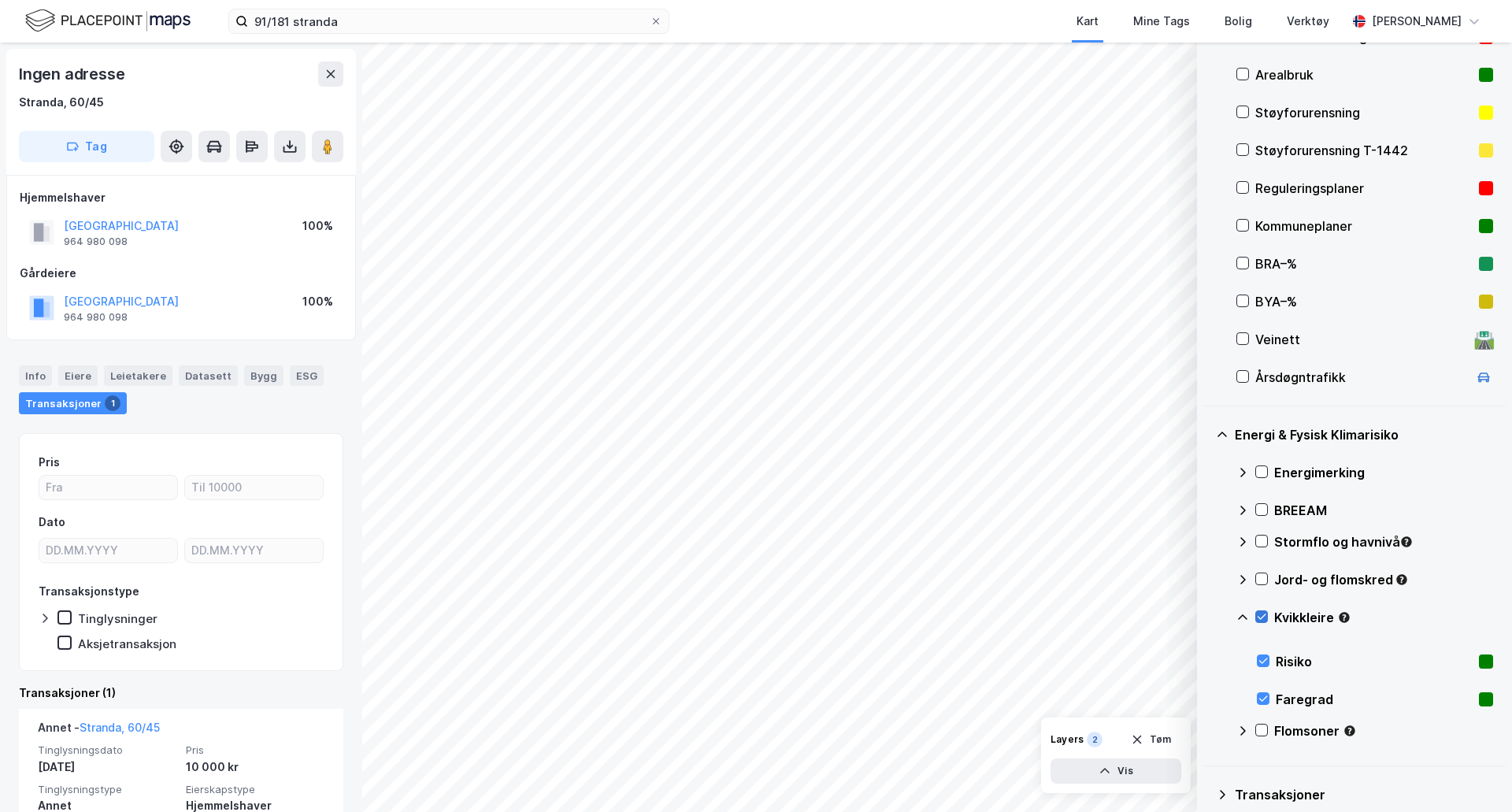
click at [1263, 616] on icon at bounding box center [1262, 617] width 9 height 5
click at [1263, 730] on icon at bounding box center [1262, 730] width 9 height 5
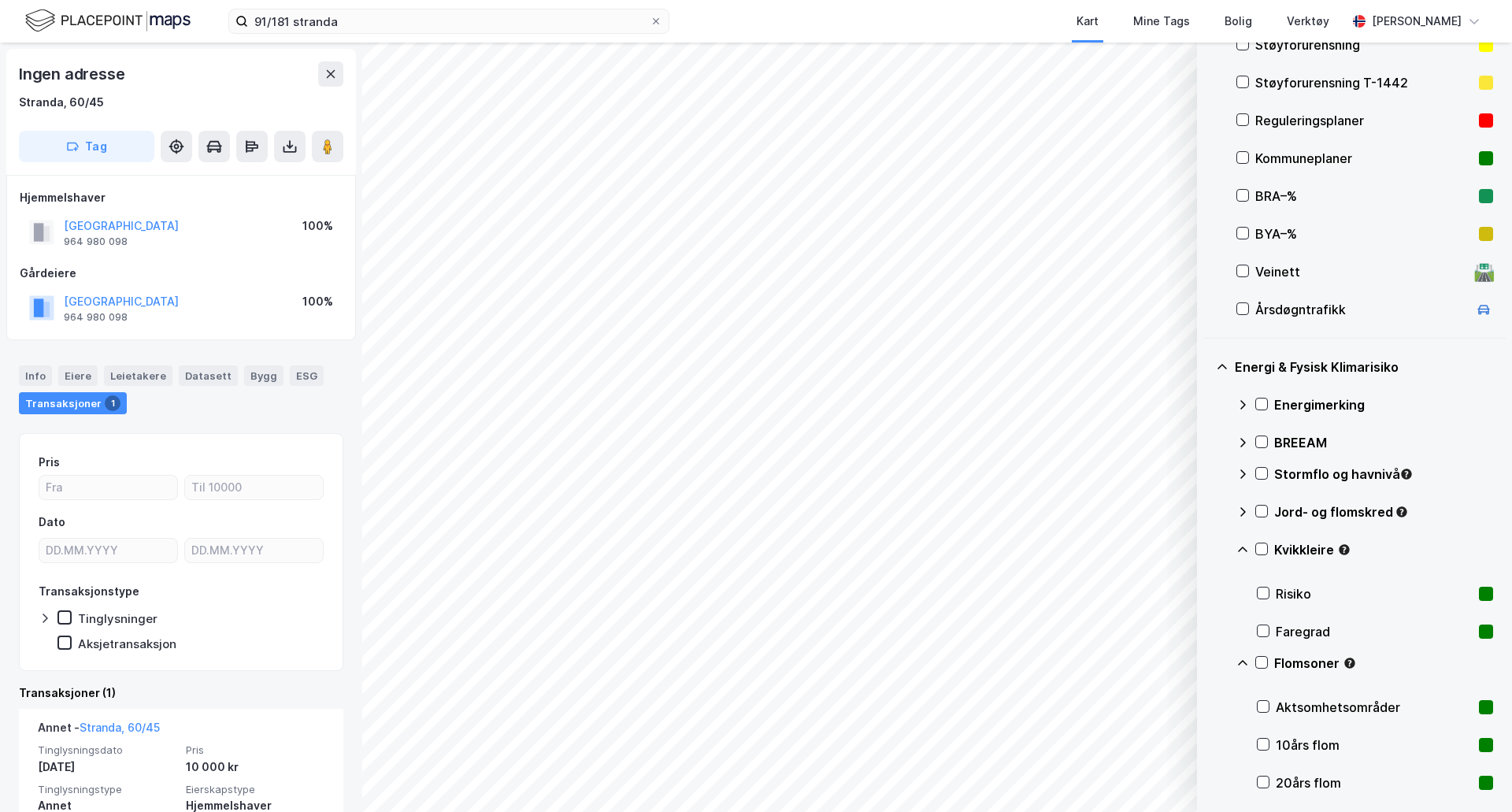
scroll to position [389, 0]
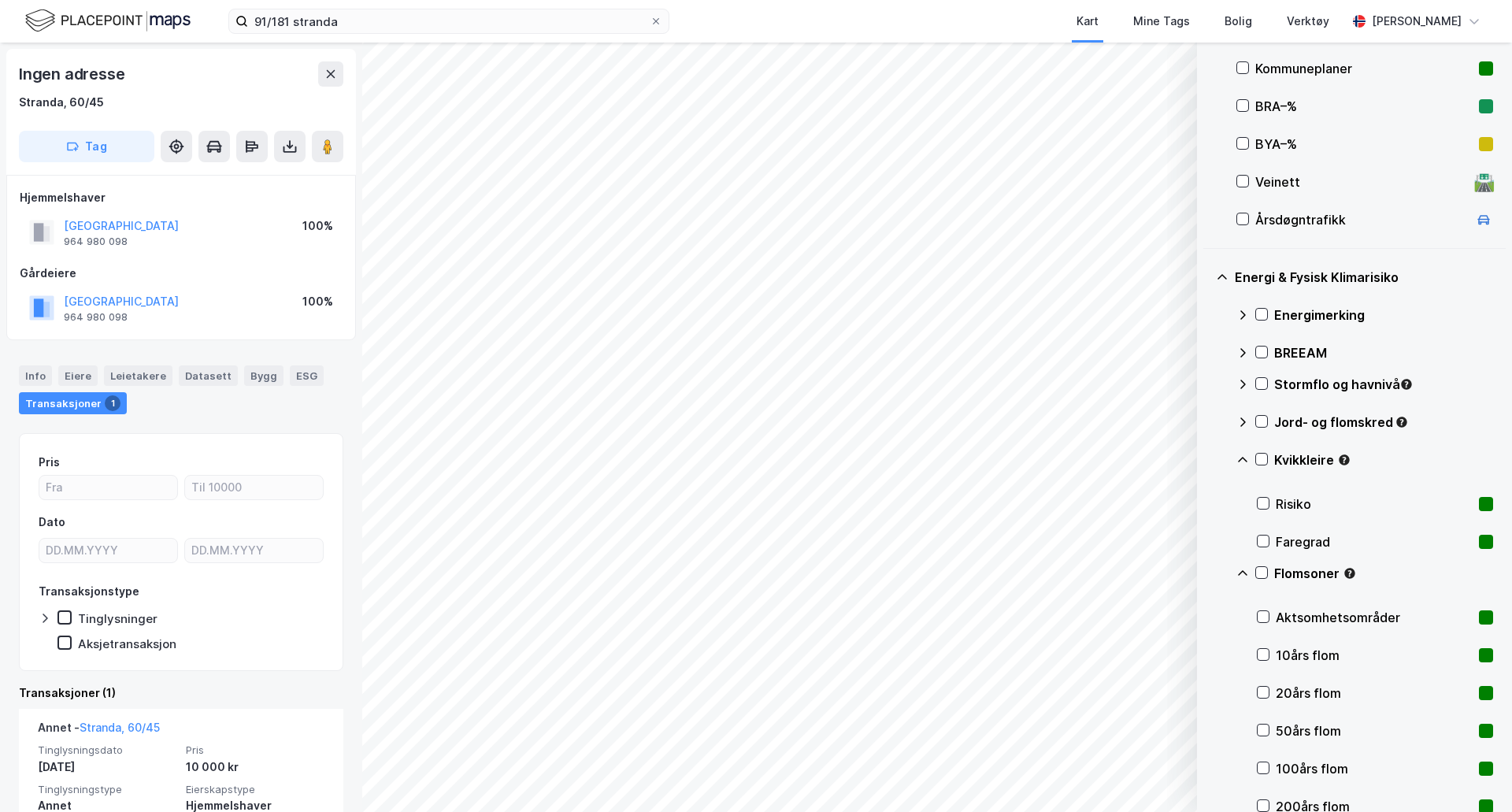
click at [1258, 565] on div "Flomsoner" at bounding box center [1364, 580] width 256 height 38
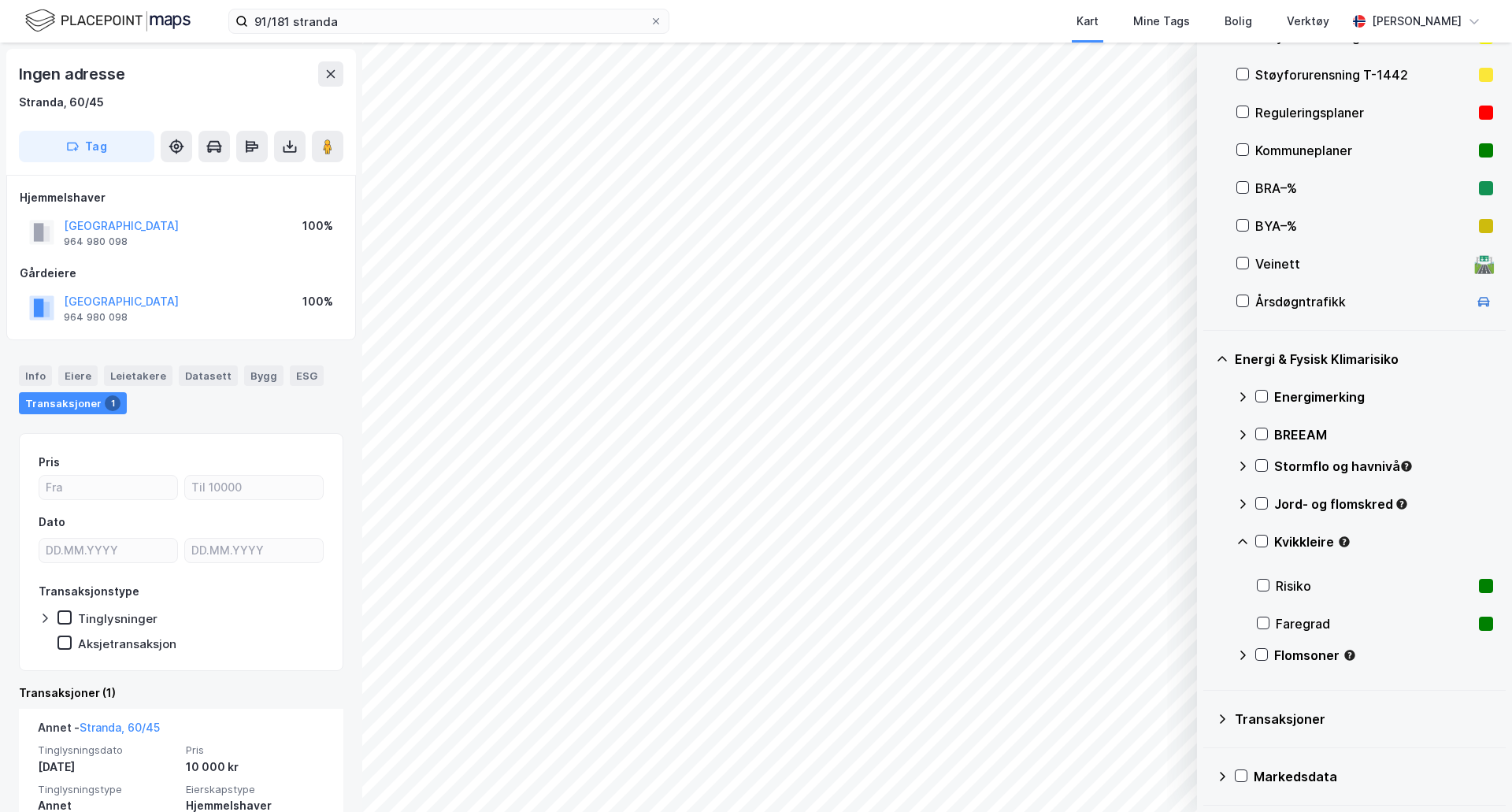
scroll to position [307, 0]
click at [1264, 654] on icon at bounding box center [1262, 655] width 9 height 5
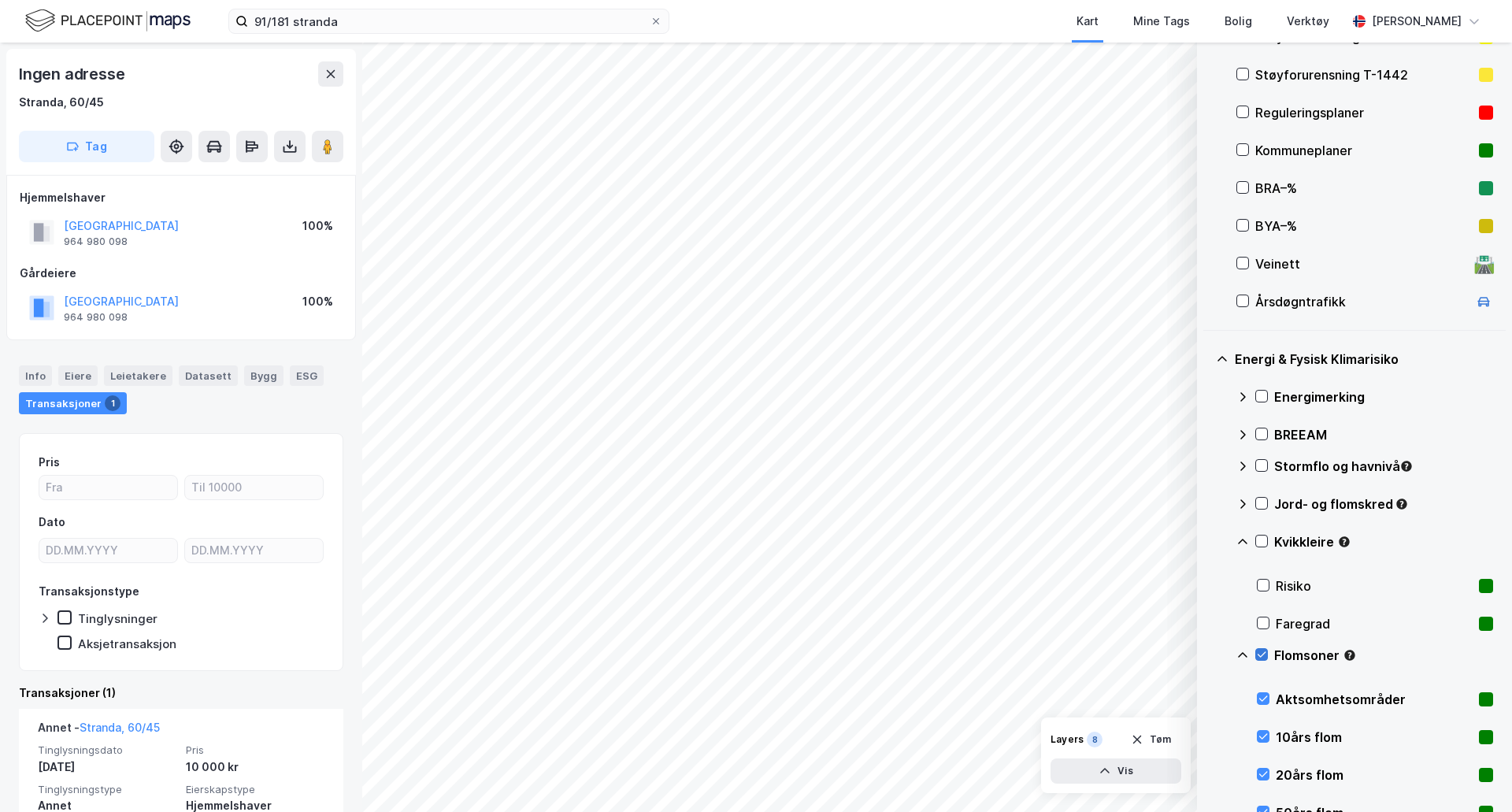
scroll to position [389, 0]
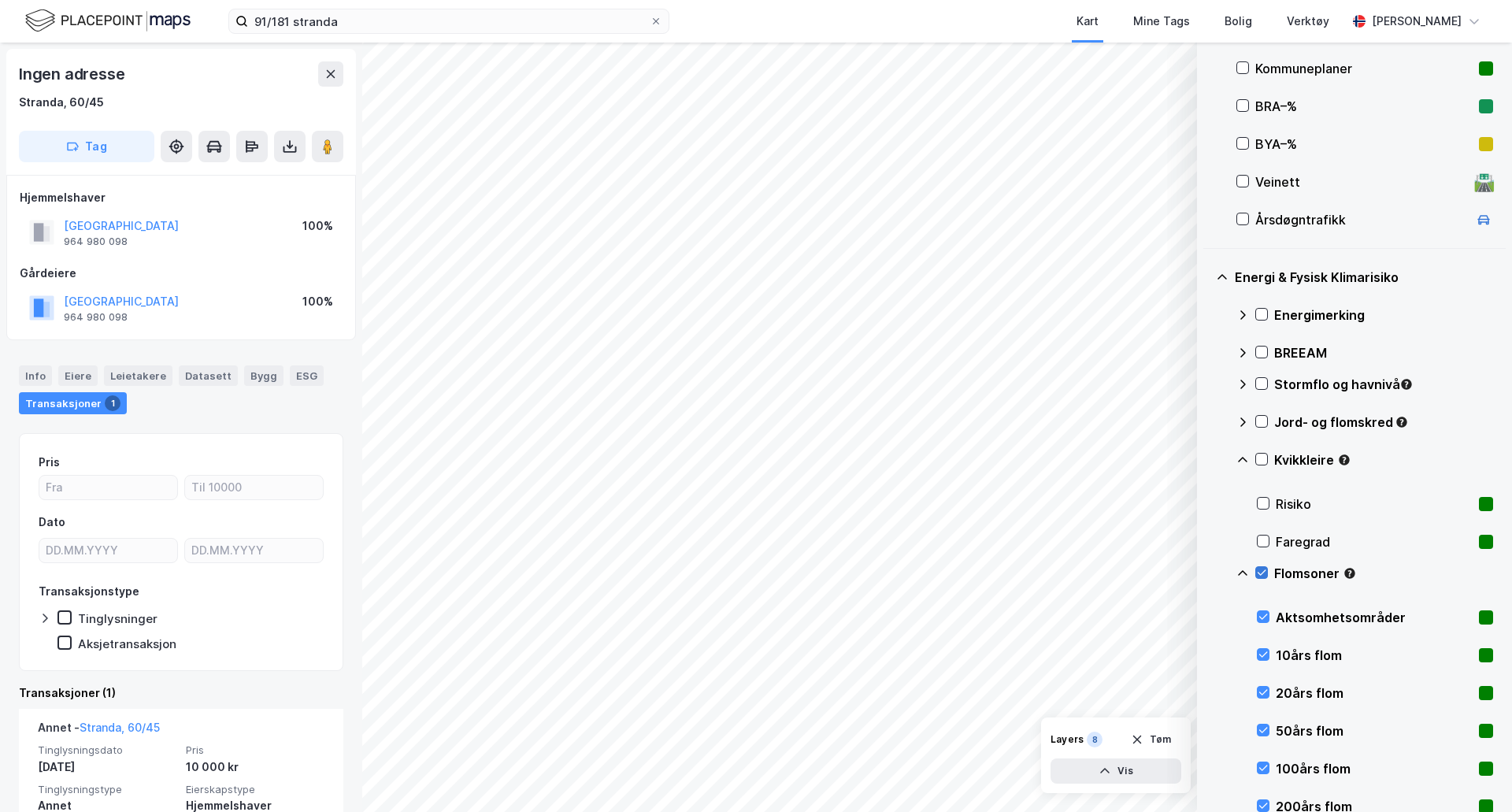
click at [1264, 654] on icon at bounding box center [1263, 654] width 11 height 11
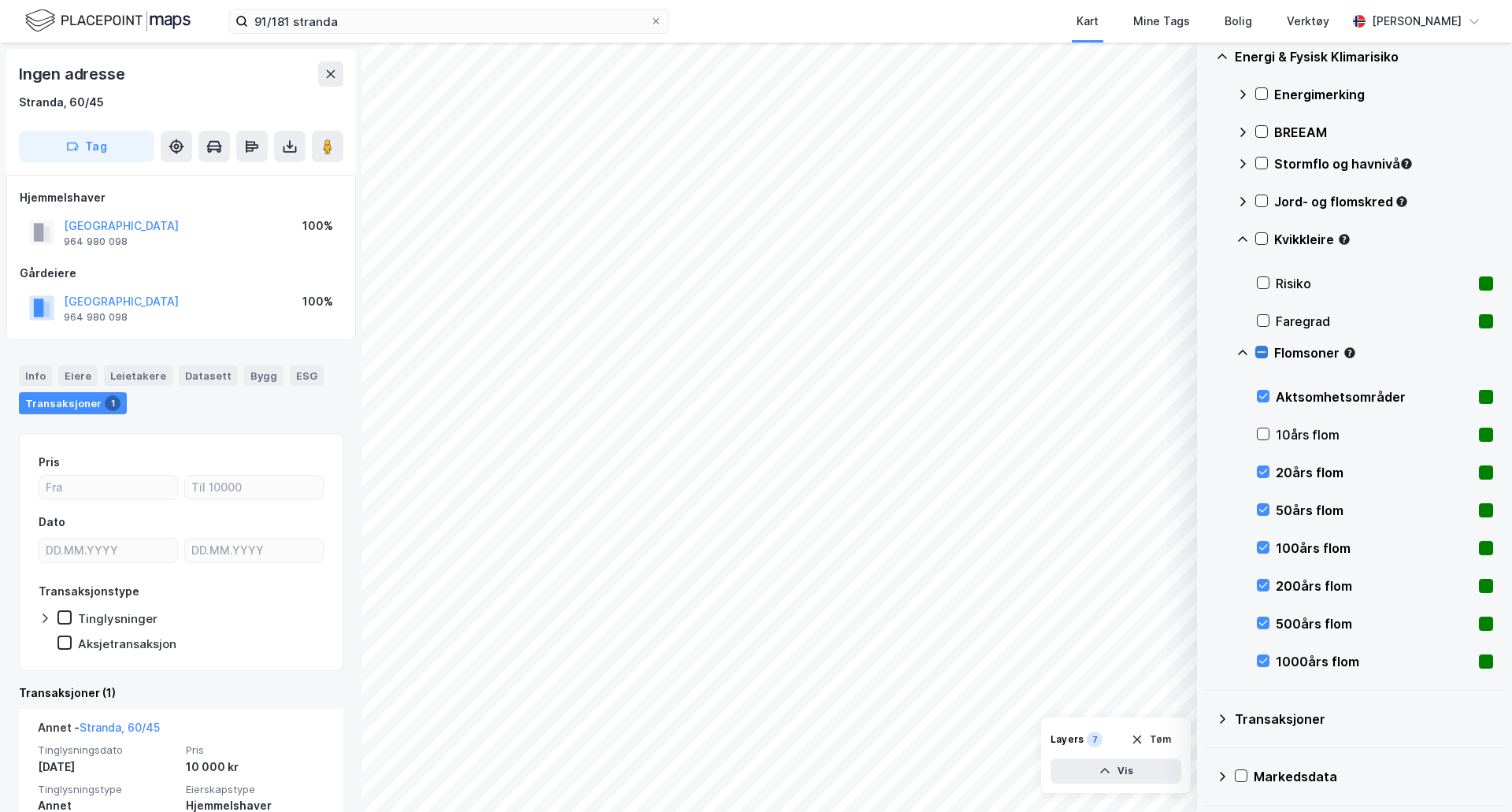
click at [1262, 352] on icon at bounding box center [1261, 352] width 11 height 11
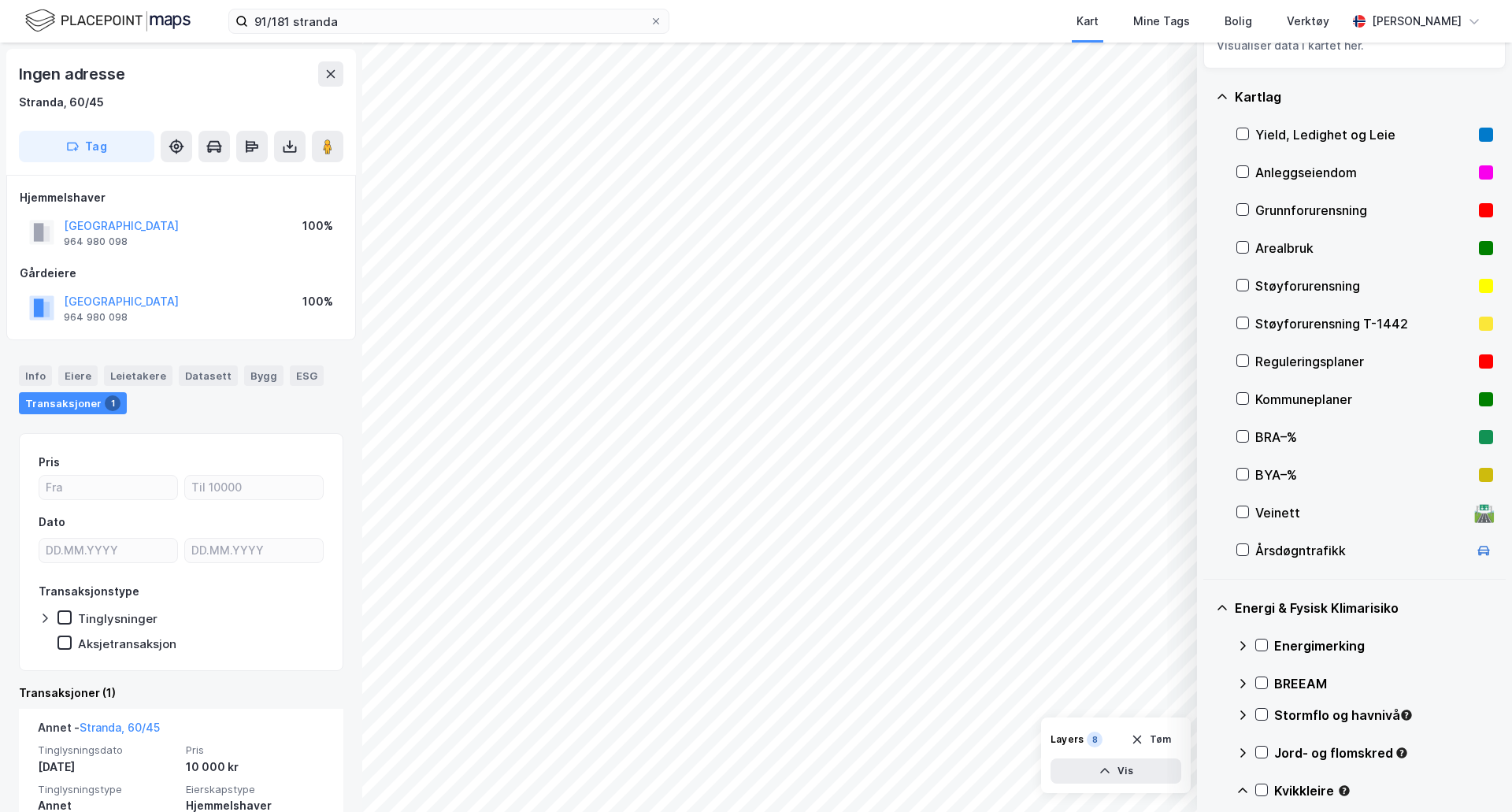
scroll to position [0, 0]
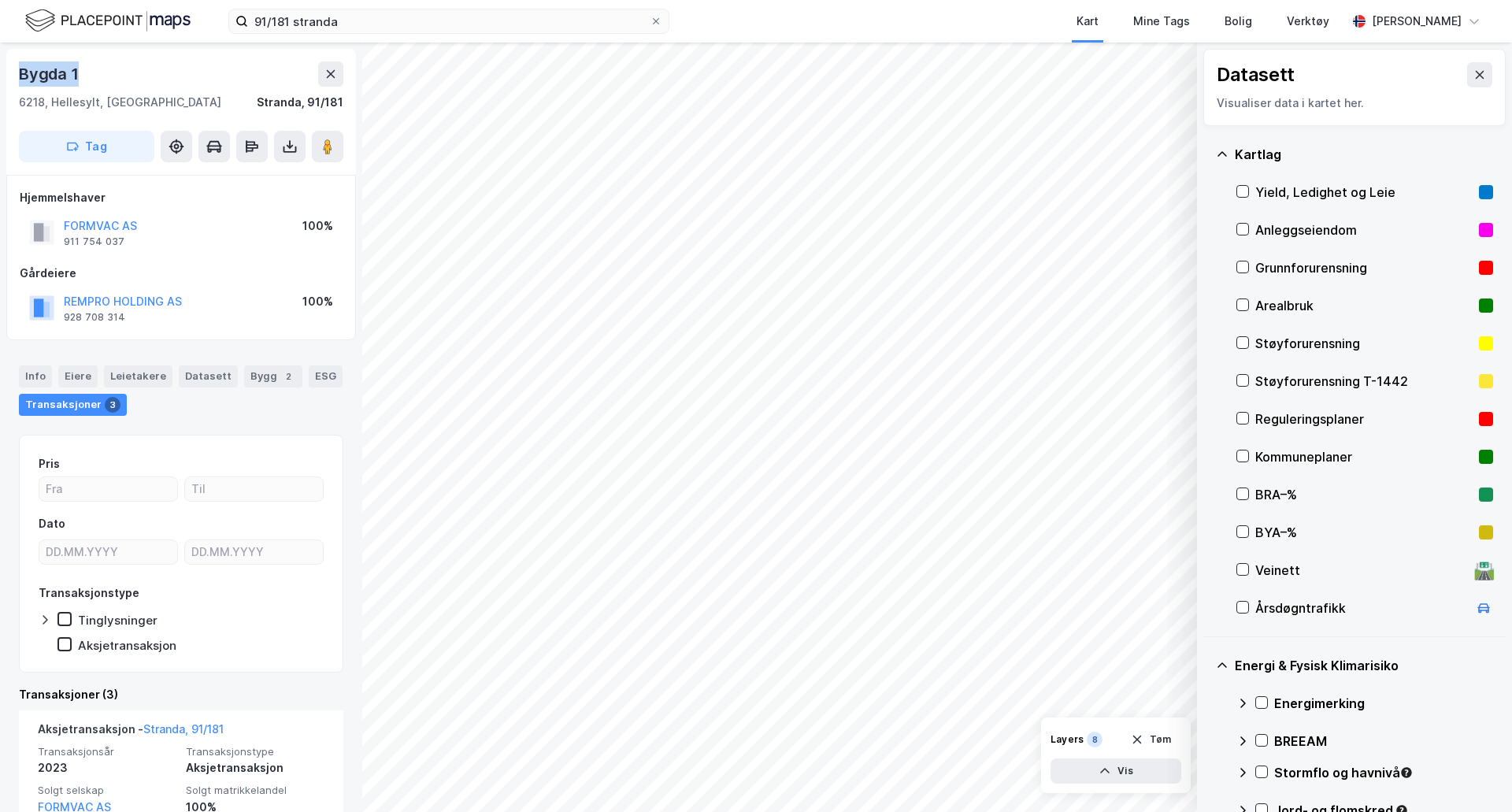
drag, startPoint x: 55, startPoint y: 65, endPoint x: 0, endPoint y: 57, distance: 55.6
click at [0, 57] on div "Bygda 1 6218, Hellesylt, [GEOGRAPHIC_DATA] Stranda, 91/181 Tag Hjemmelshaver FO…" at bounding box center [181, 427] width 362 height 770
copy div "Bygda 1"
